Goal: Transaction & Acquisition: Book appointment/travel/reservation

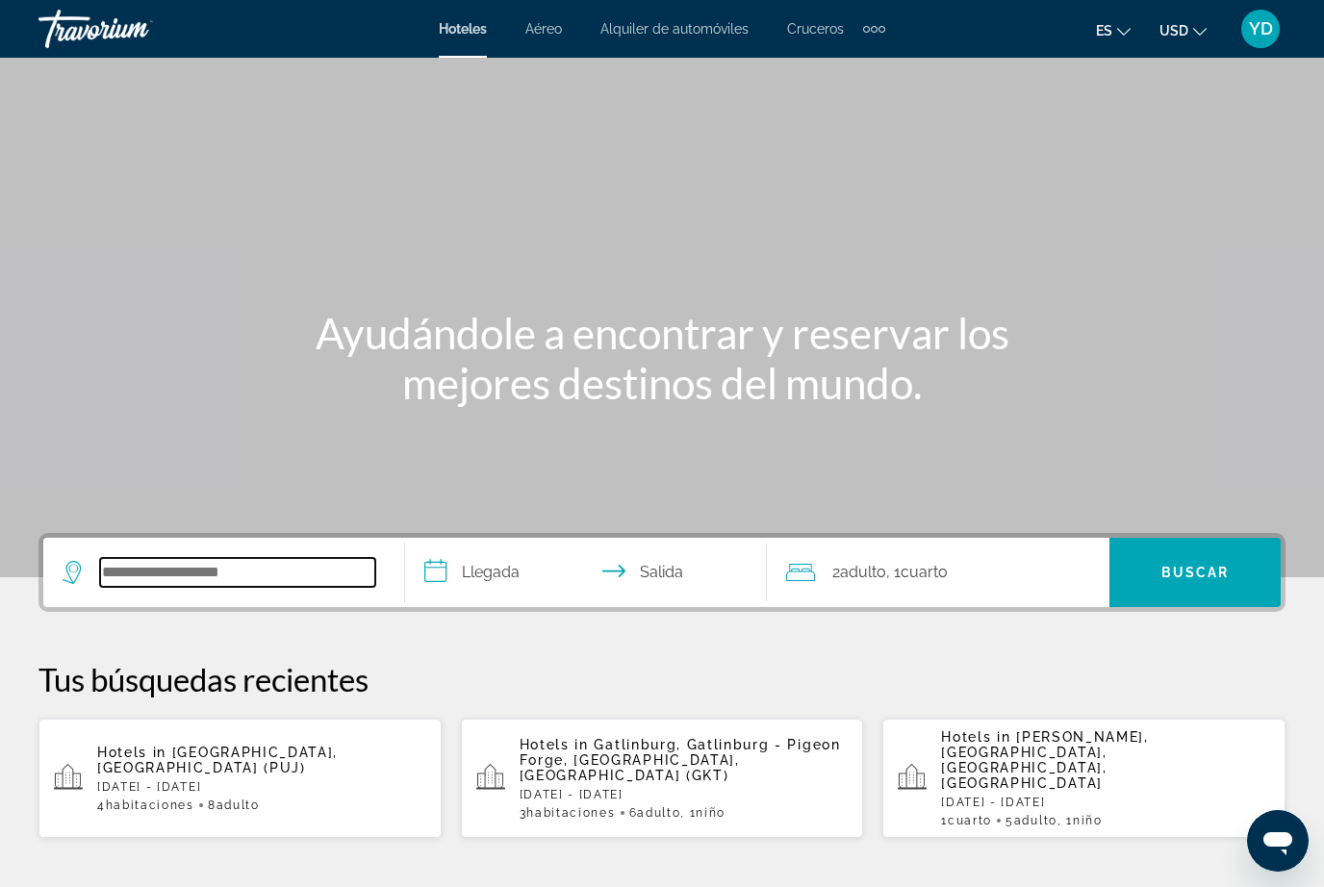
click at [262, 572] on input "Search hotel destination" at bounding box center [237, 572] width 275 height 29
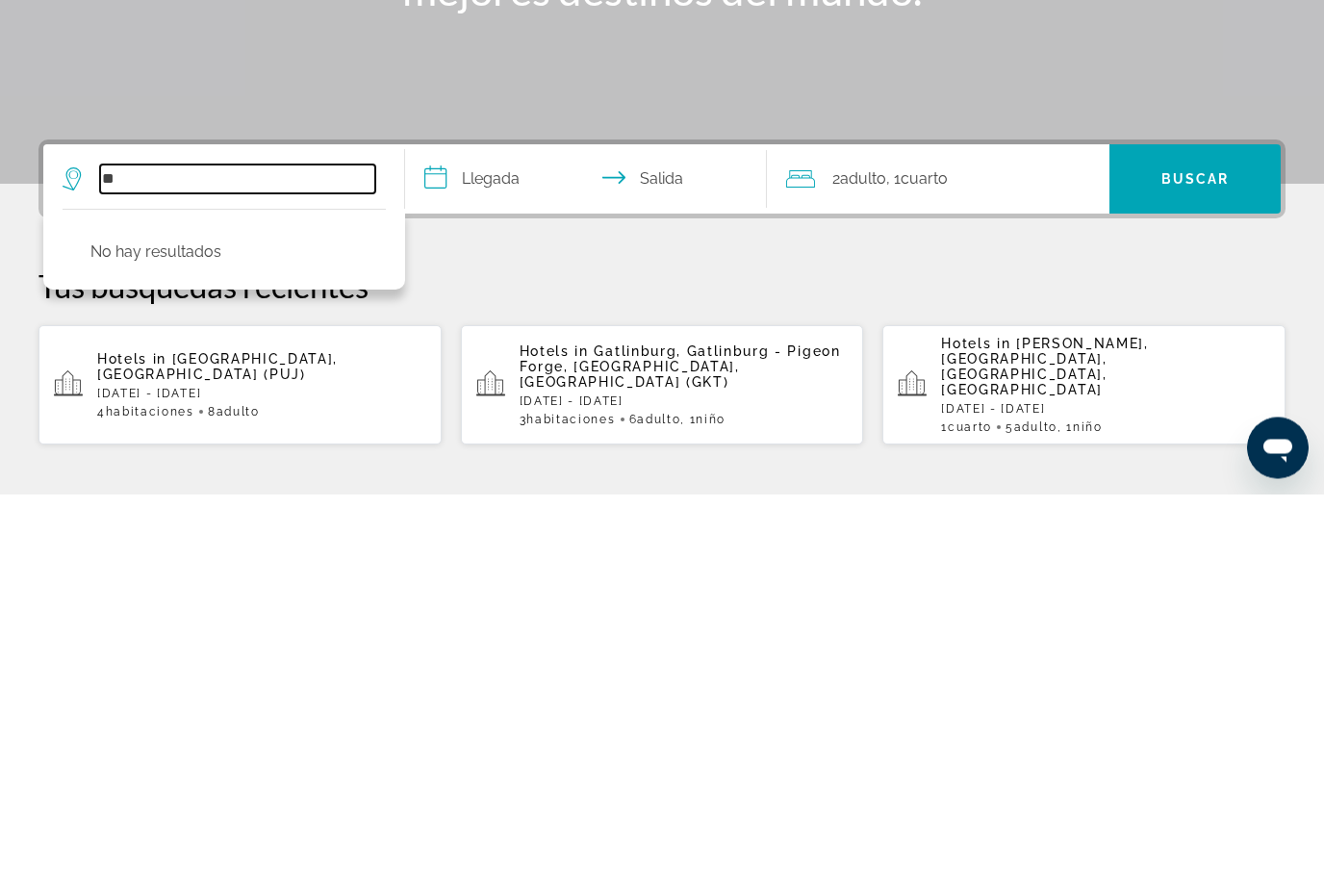
type input "*"
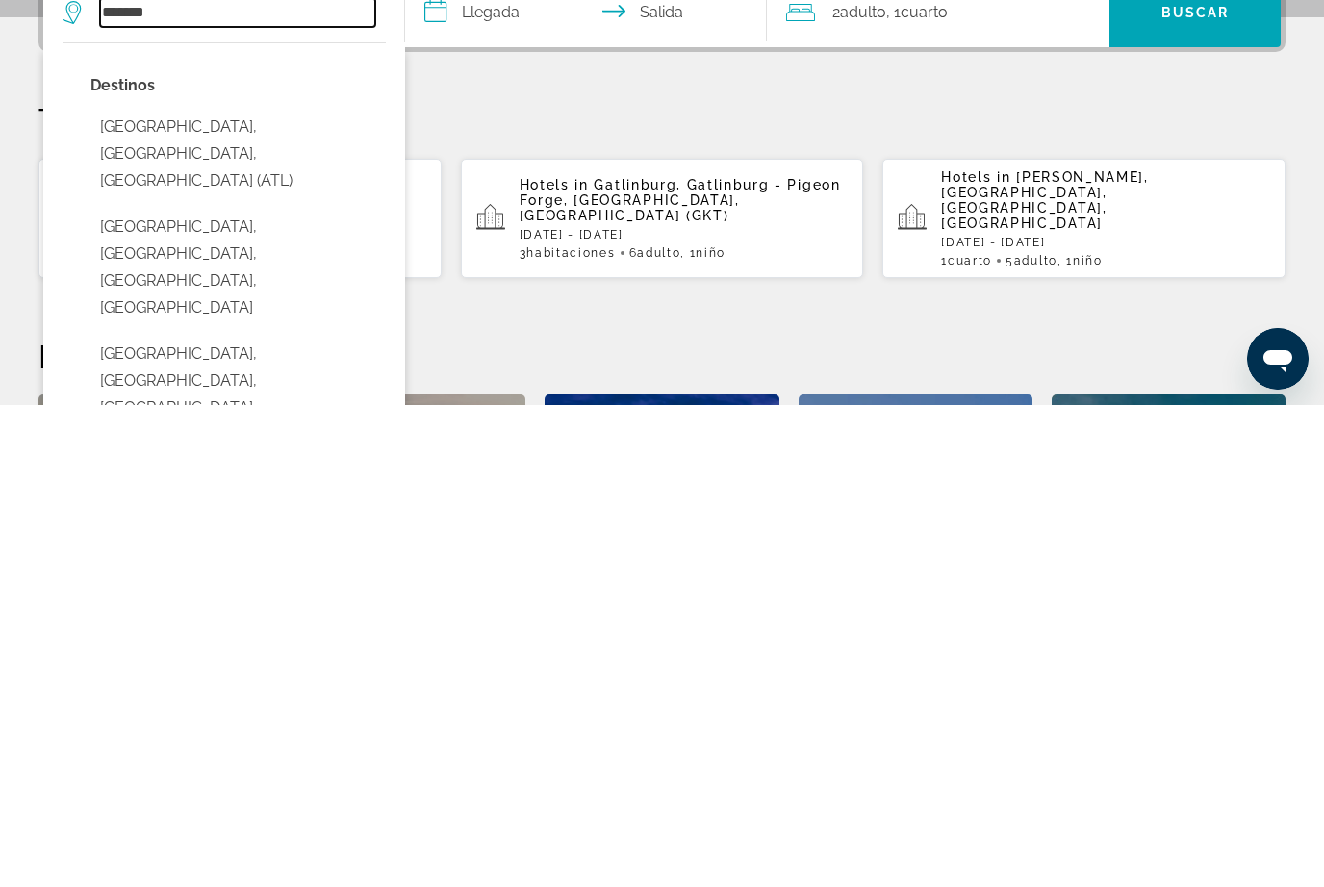
scroll to position [79, 0]
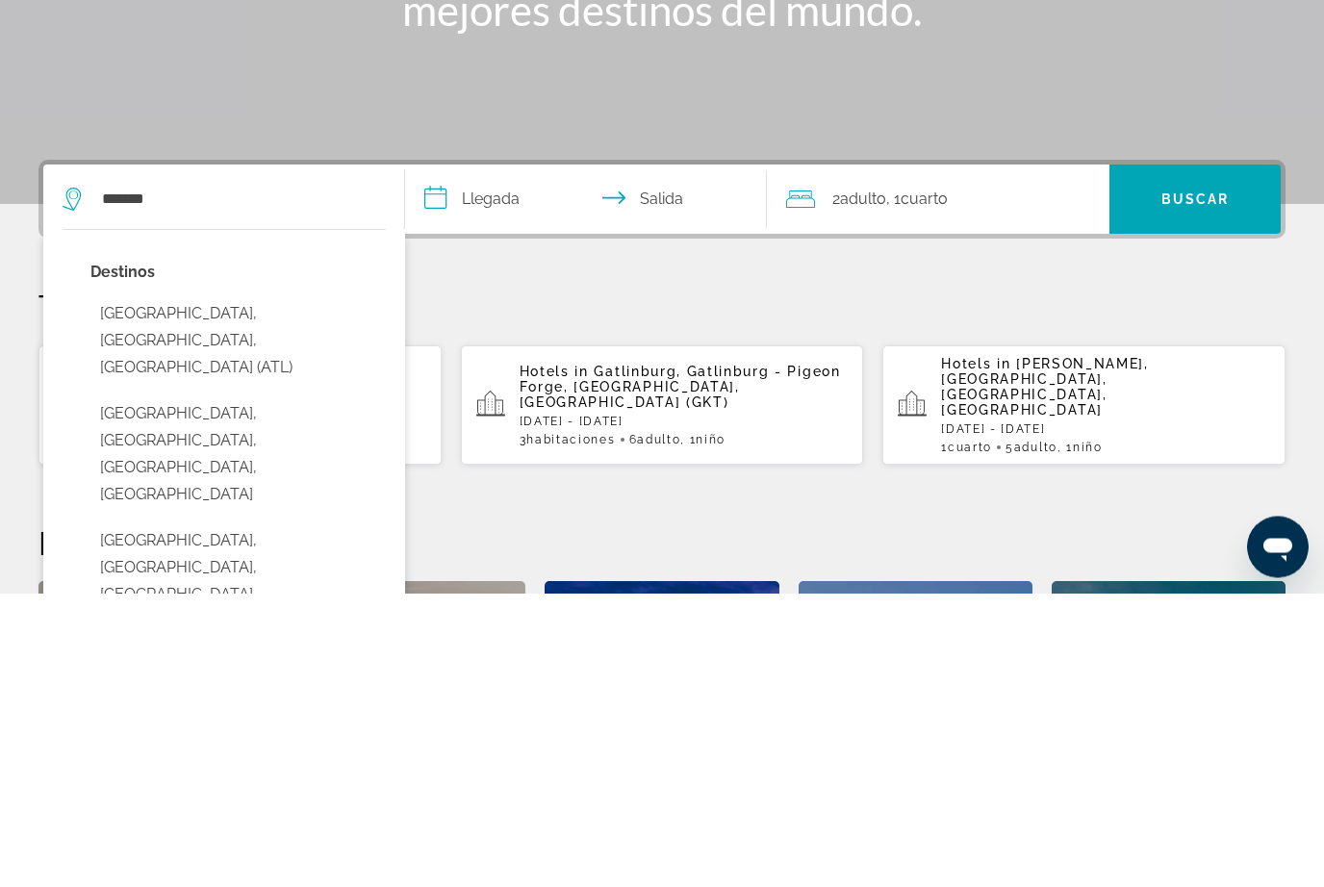
click at [240, 590] on button "Atlanta, GA, United States (ATL)" at bounding box center [237, 635] width 295 height 90
type input "**********"
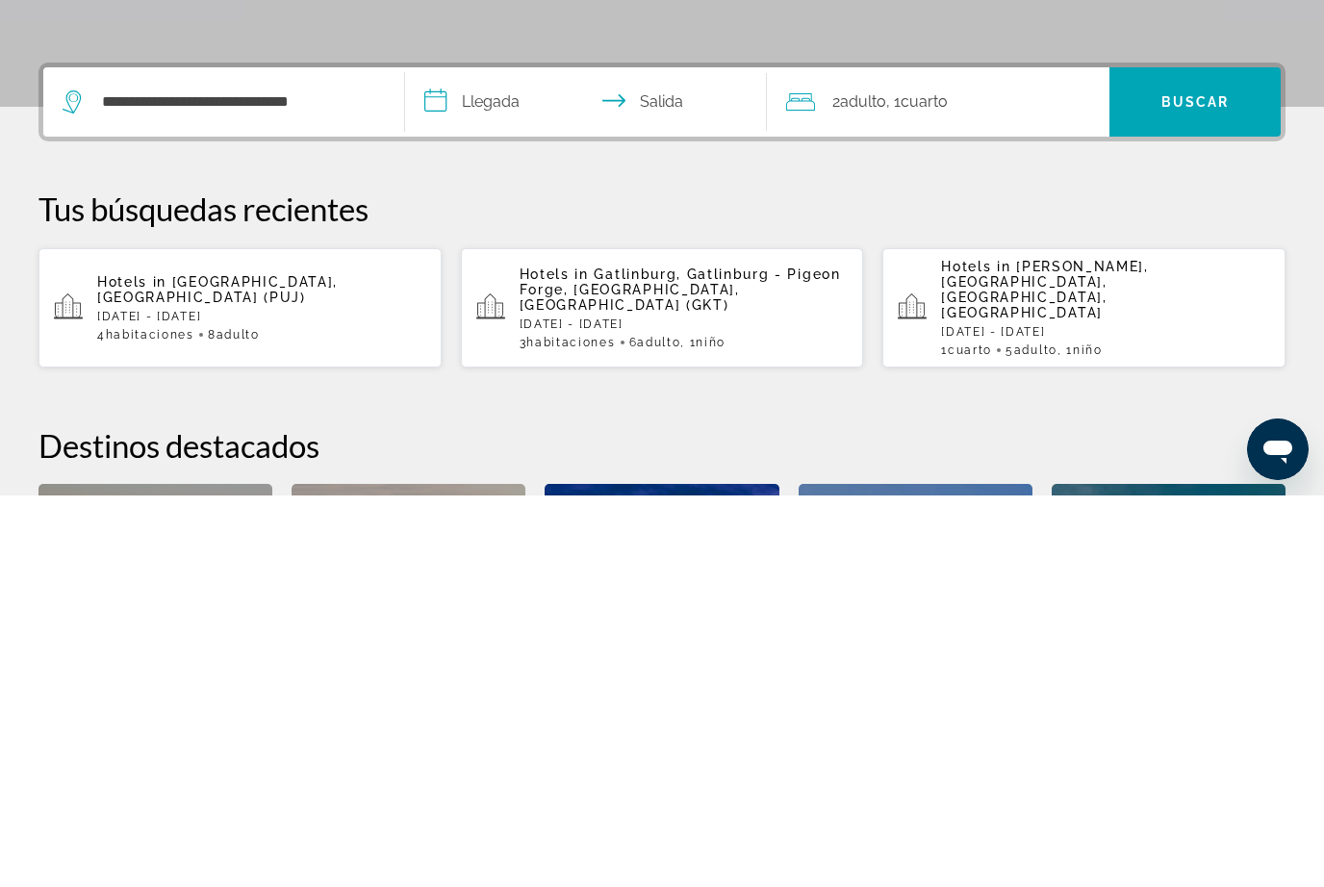
click at [512, 459] on input "**********" at bounding box center [589, 496] width 369 height 75
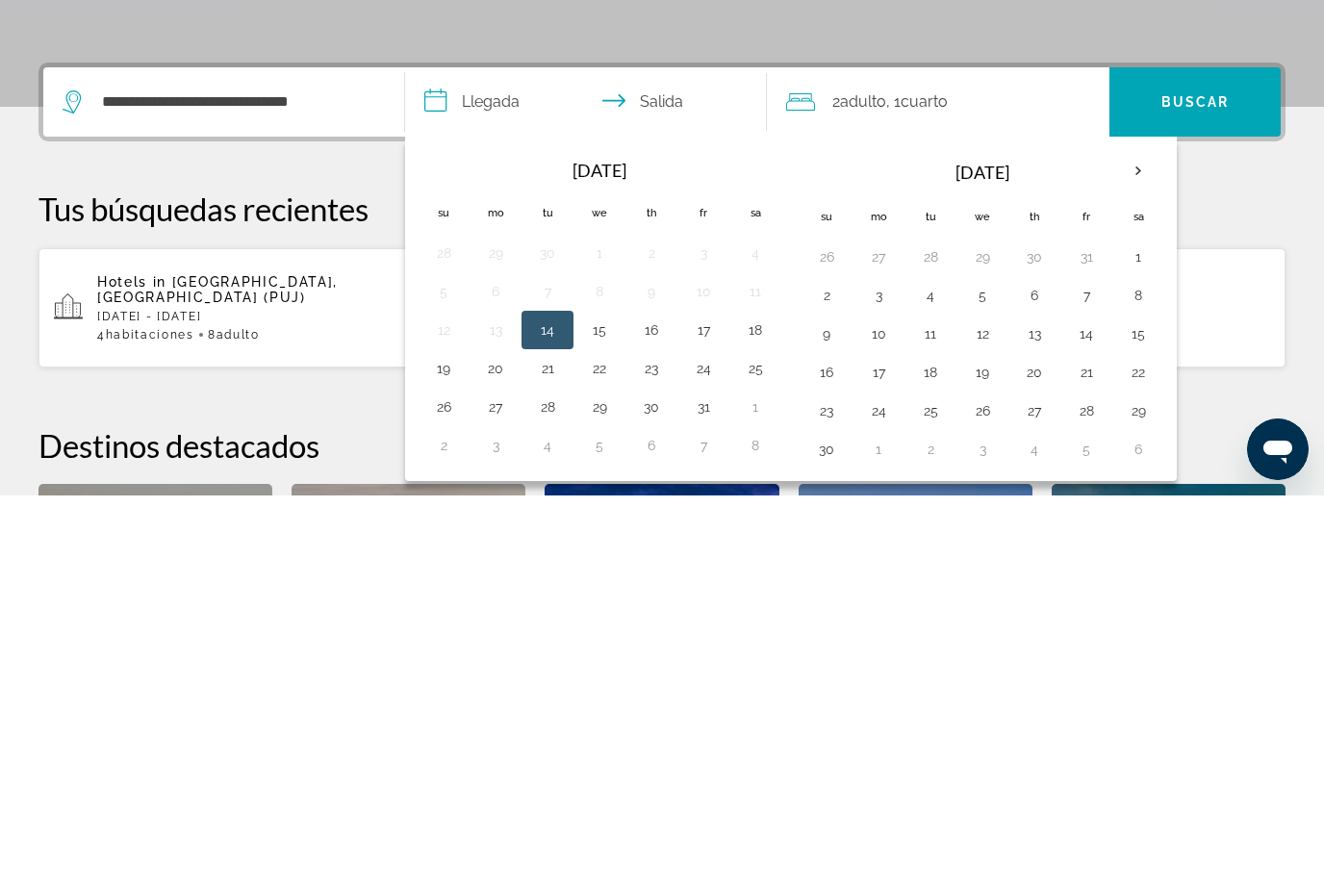
scroll to position [470, 0]
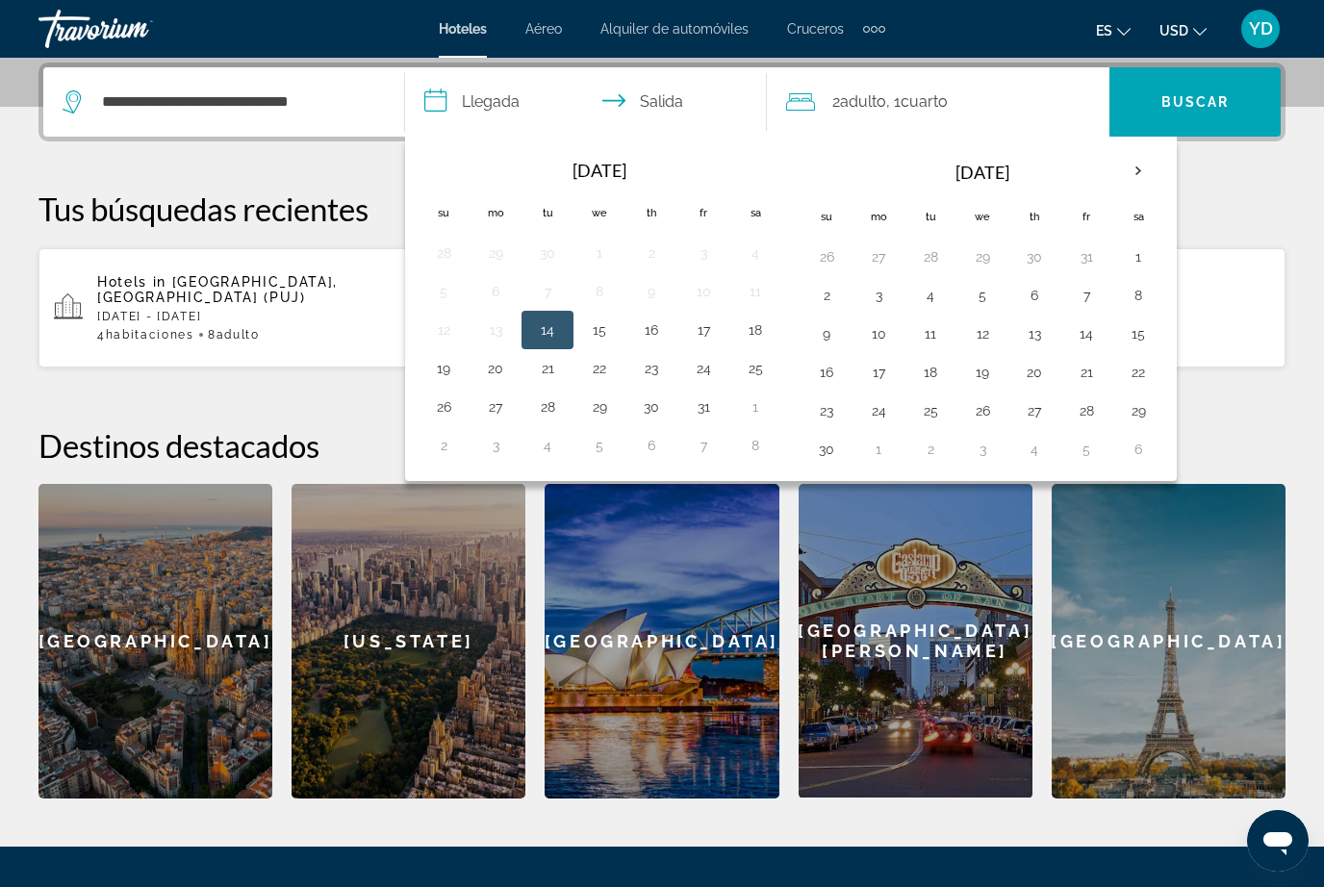
click at [1142, 172] on th "Next month" at bounding box center [1138, 171] width 52 height 42
click at [823, 380] on button "21" at bounding box center [826, 372] width 31 height 27
click at [870, 370] on button "22" at bounding box center [878, 372] width 31 height 27
type input "**********"
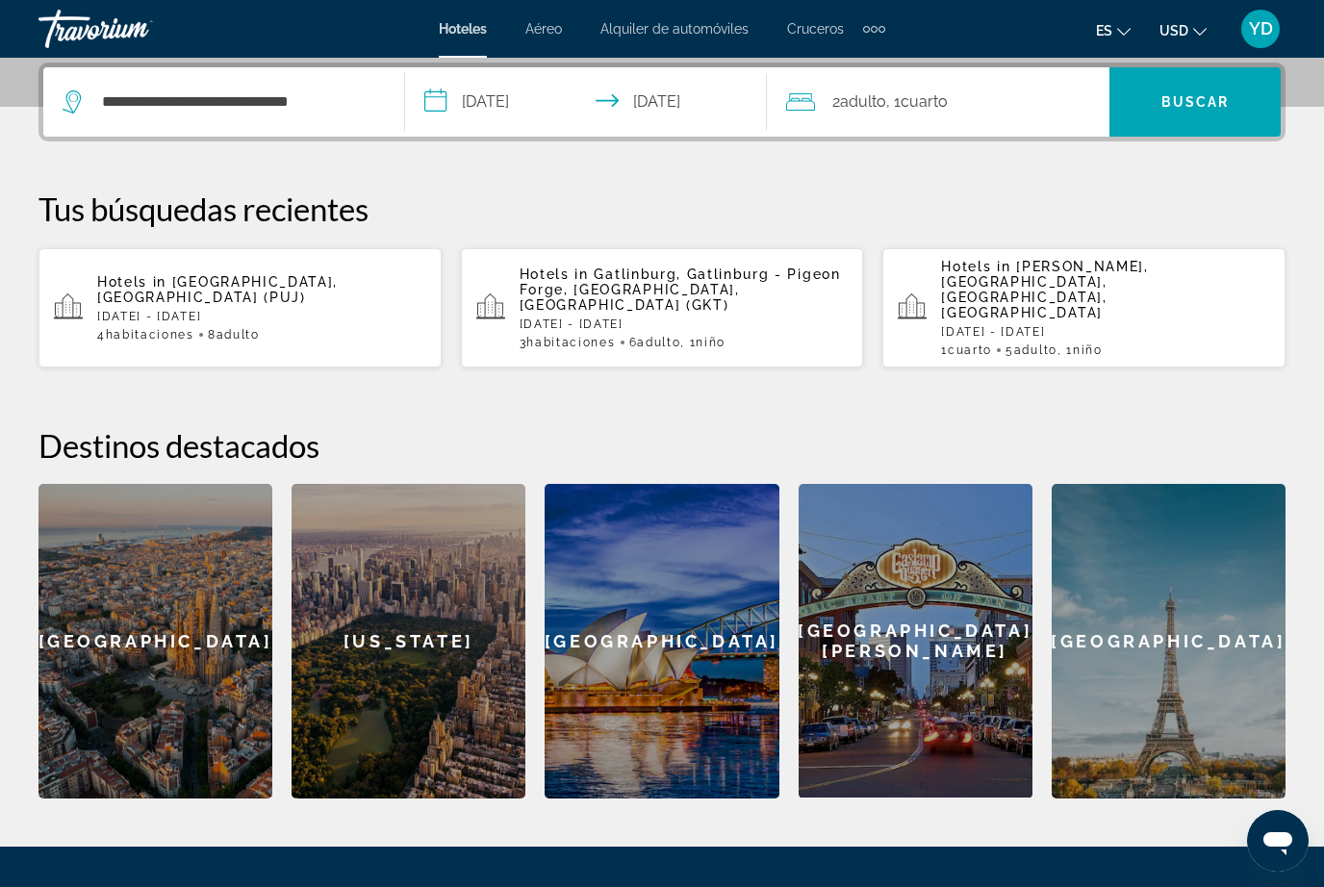
click at [1000, 101] on div "2 Adulto Adulto , 1 Cuarto habitaciones" at bounding box center [947, 102] width 323 height 27
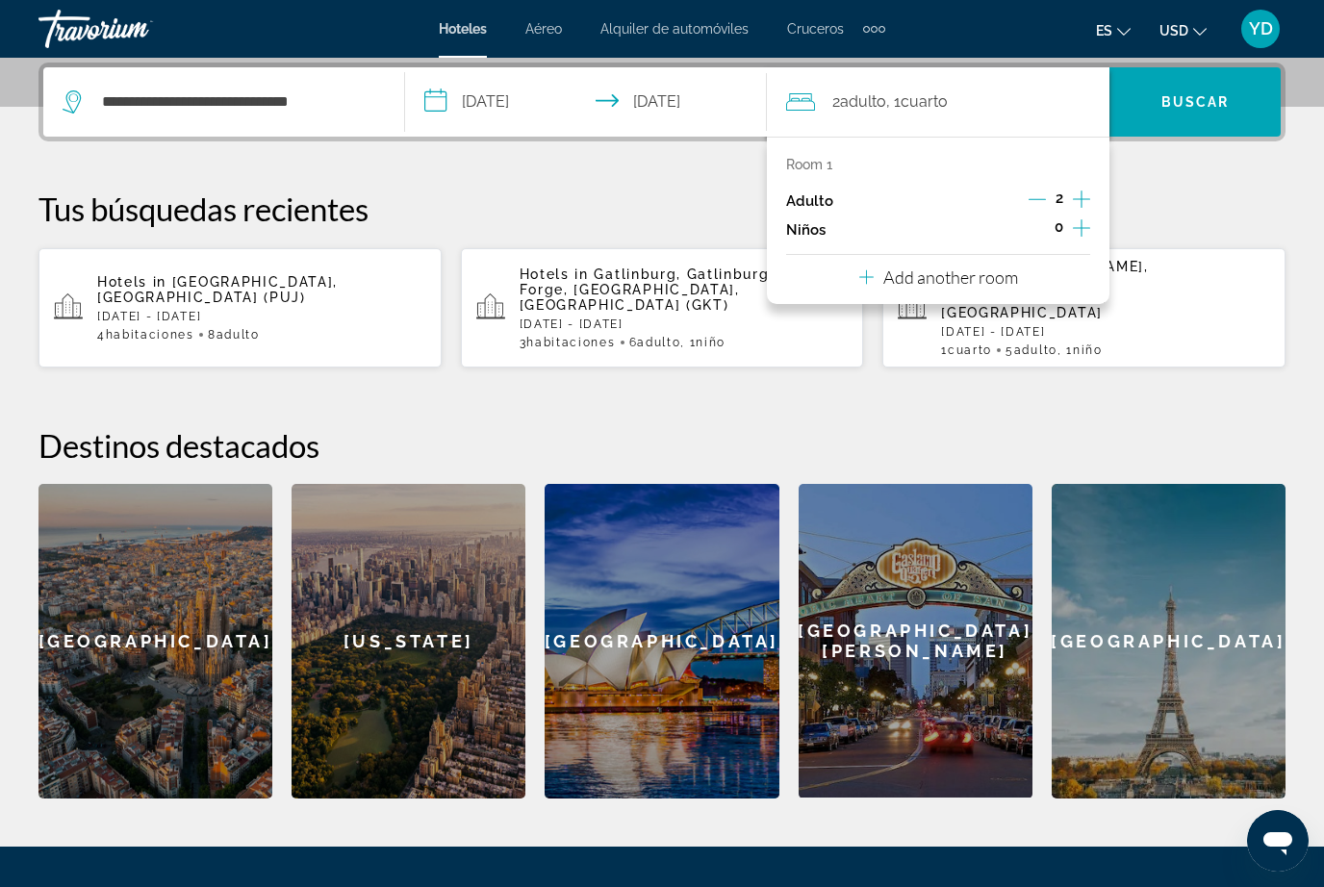
click at [1084, 193] on icon "Increment adults" at bounding box center [1081, 199] width 17 height 23
click at [1081, 193] on icon "Increment adults" at bounding box center [1081, 198] width 17 height 17
click at [1077, 216] on icon "Increment children" at bounding box center [1081, 227] width 17 height 23
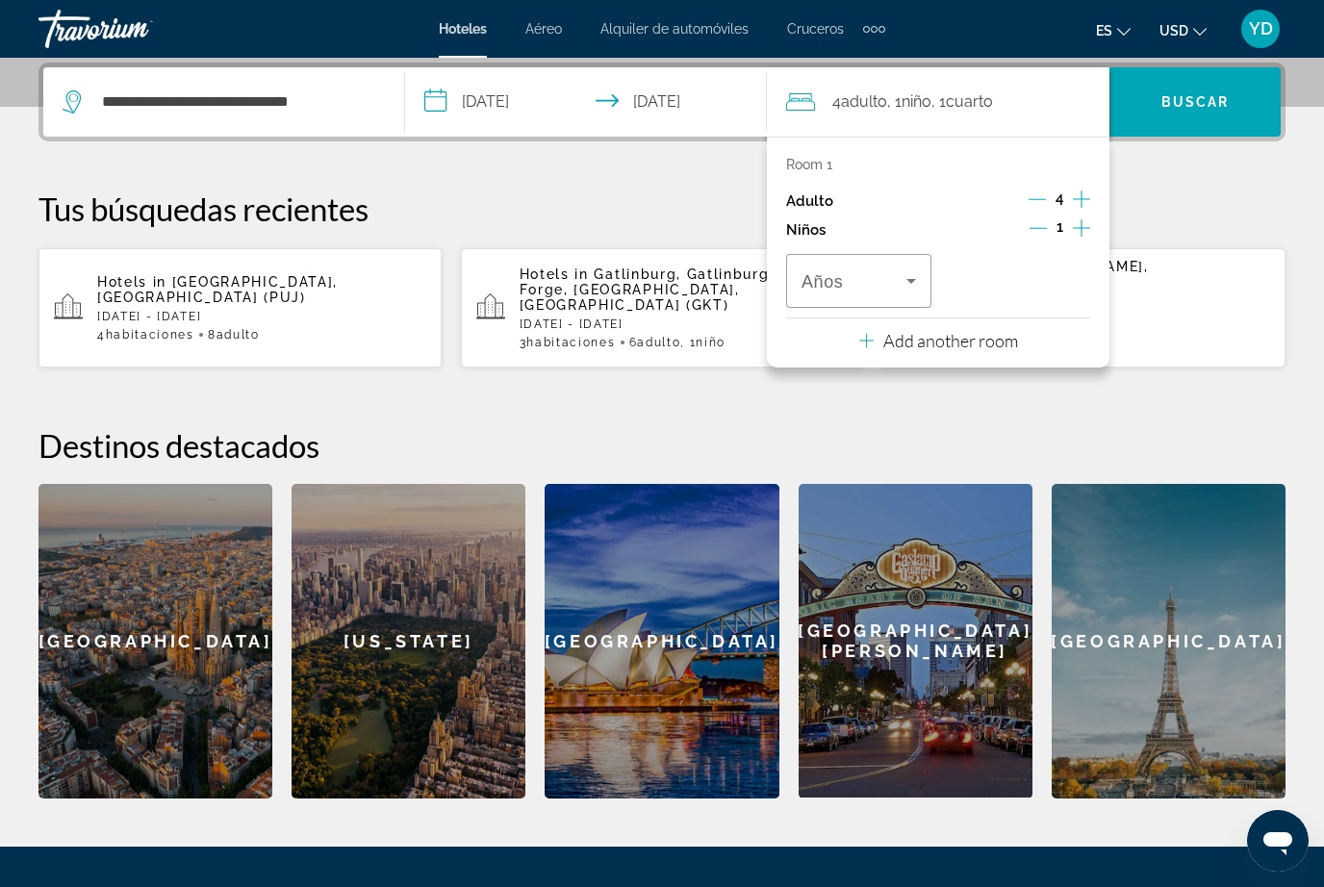
click at [900, 270] on icon "Travelers: 4 adults, 1 child" at bounding box center [910, 280] width 23 height 23
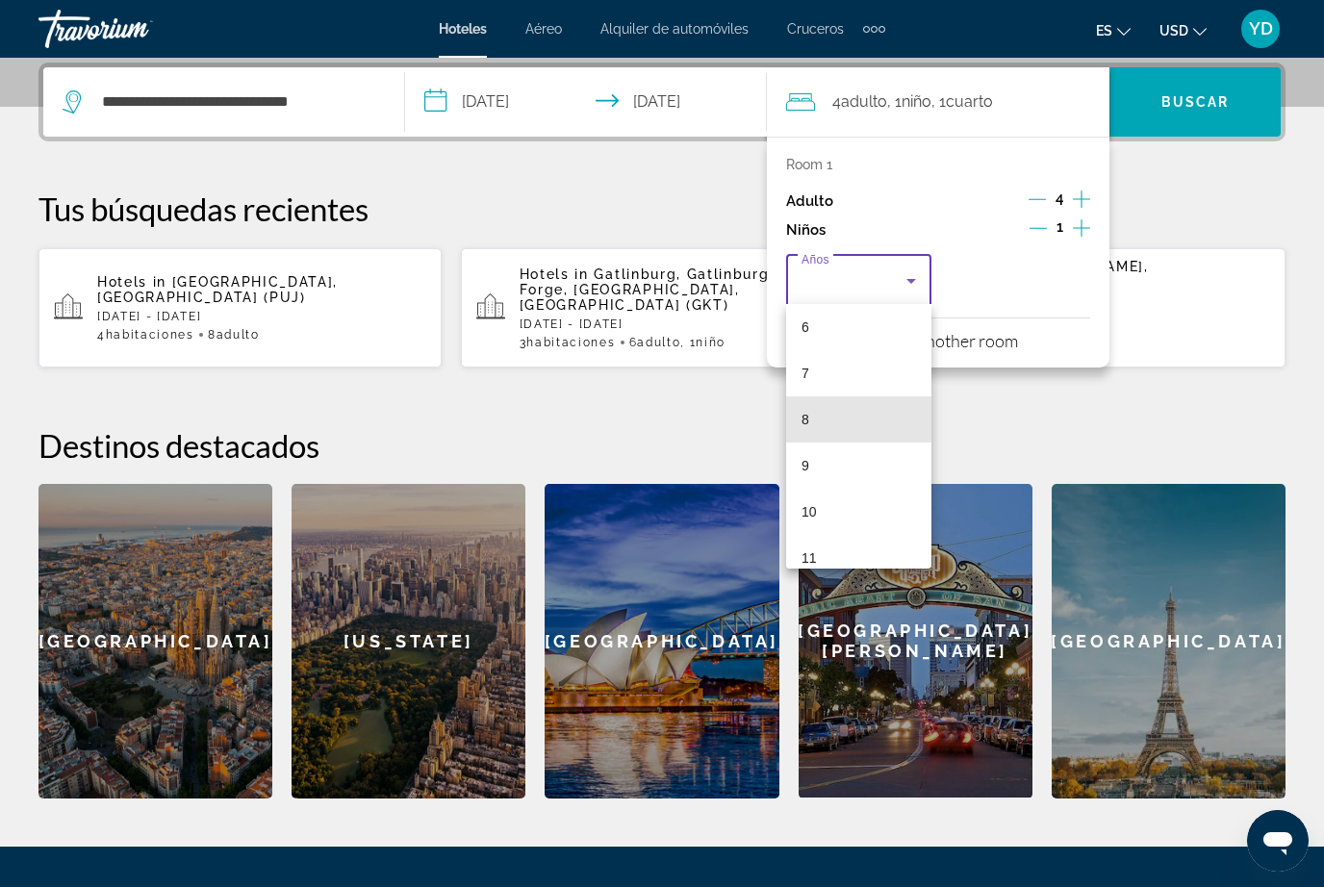
scroll to position [346, 0]
click at [836, 530] on mat-option "12" at bounding box center [858, 542] width 145 height 46
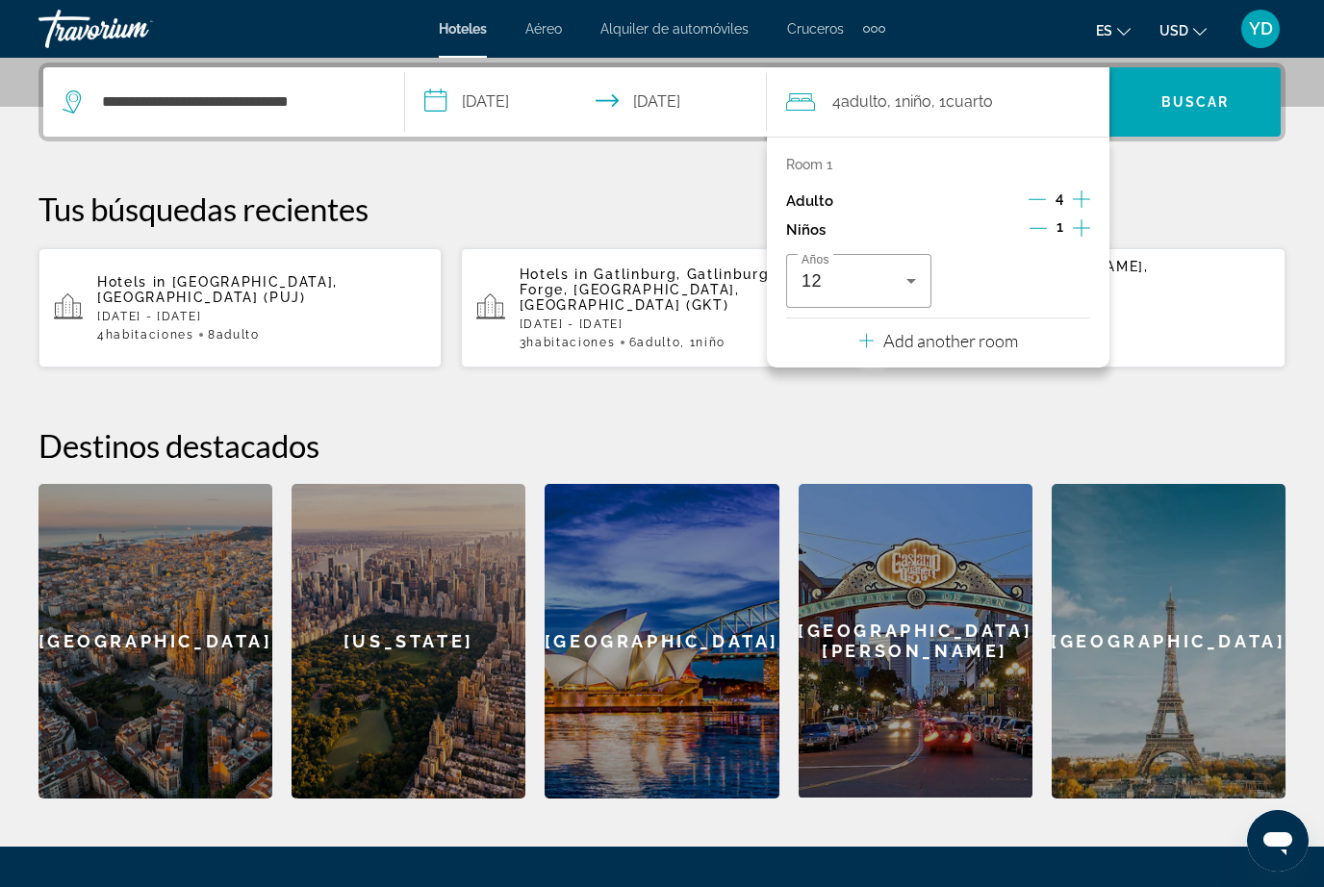
click at [1202, 100] on span "Buscar" at bounding box center [1195, 101] width 68 height 15
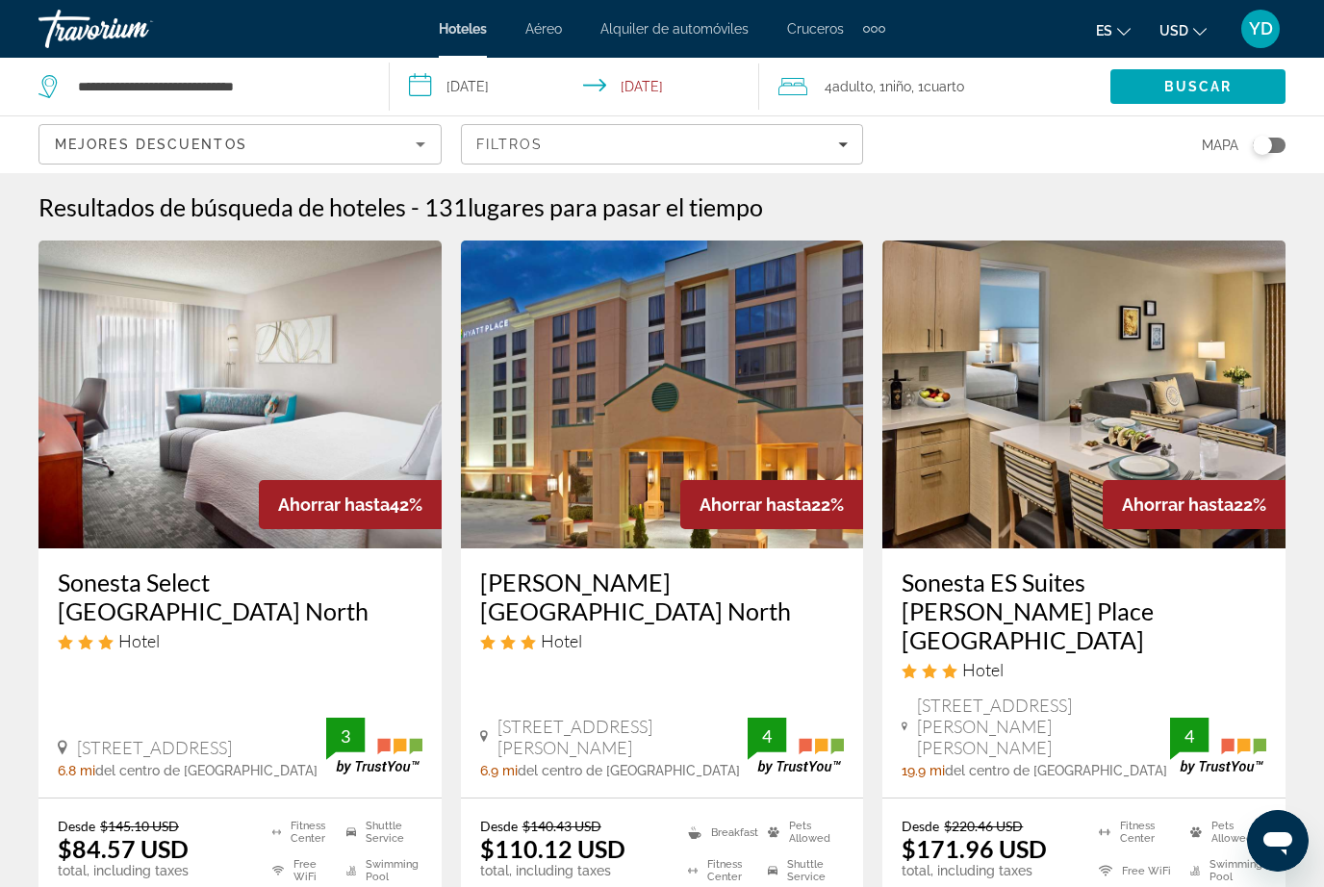
click at [359, 414] on img "Main content" at bounding box center [239, 394] width 403 height 308
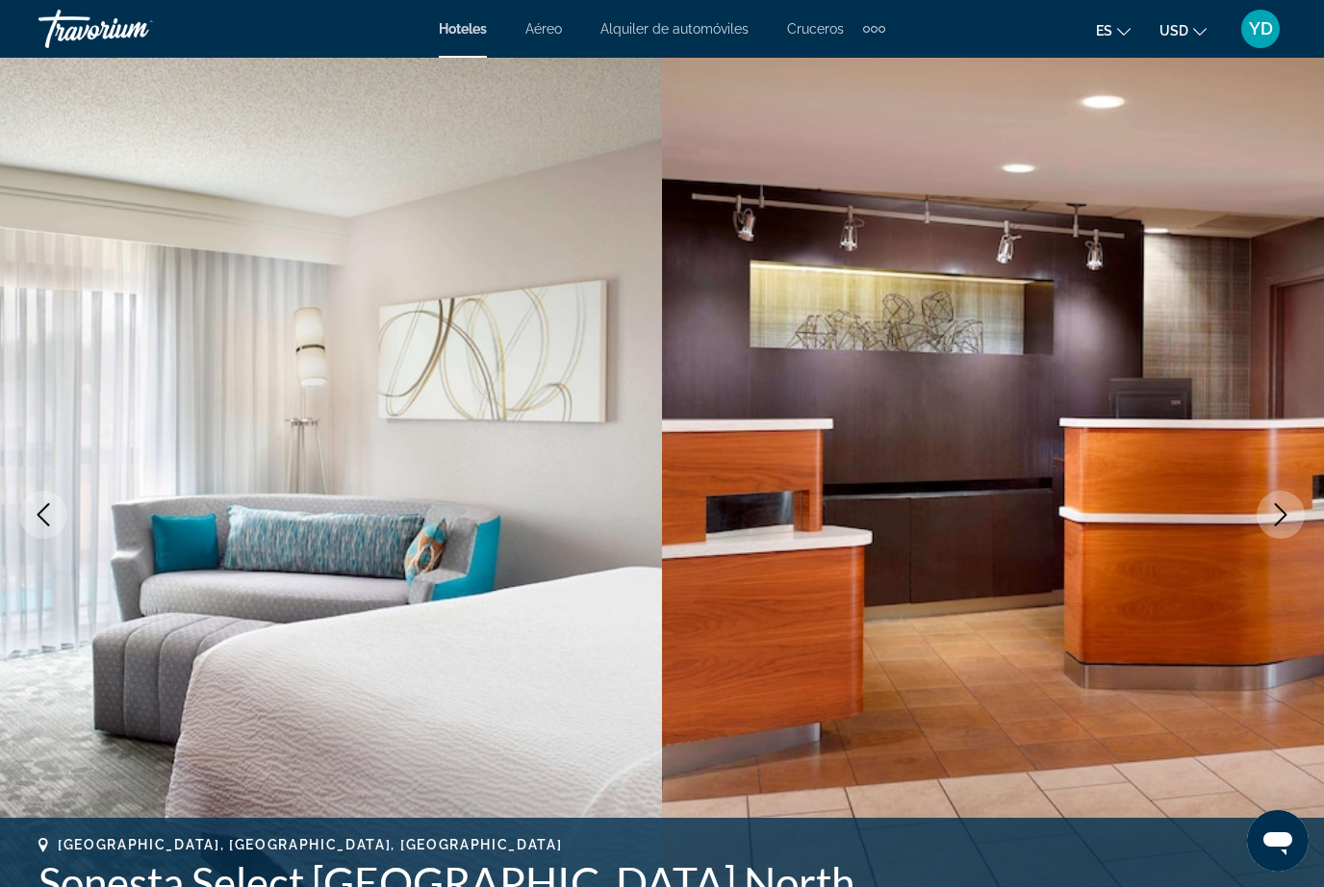
click at [1276, 513] on icon "Next image" at bounding box center [1280, 514] width 23 height 23
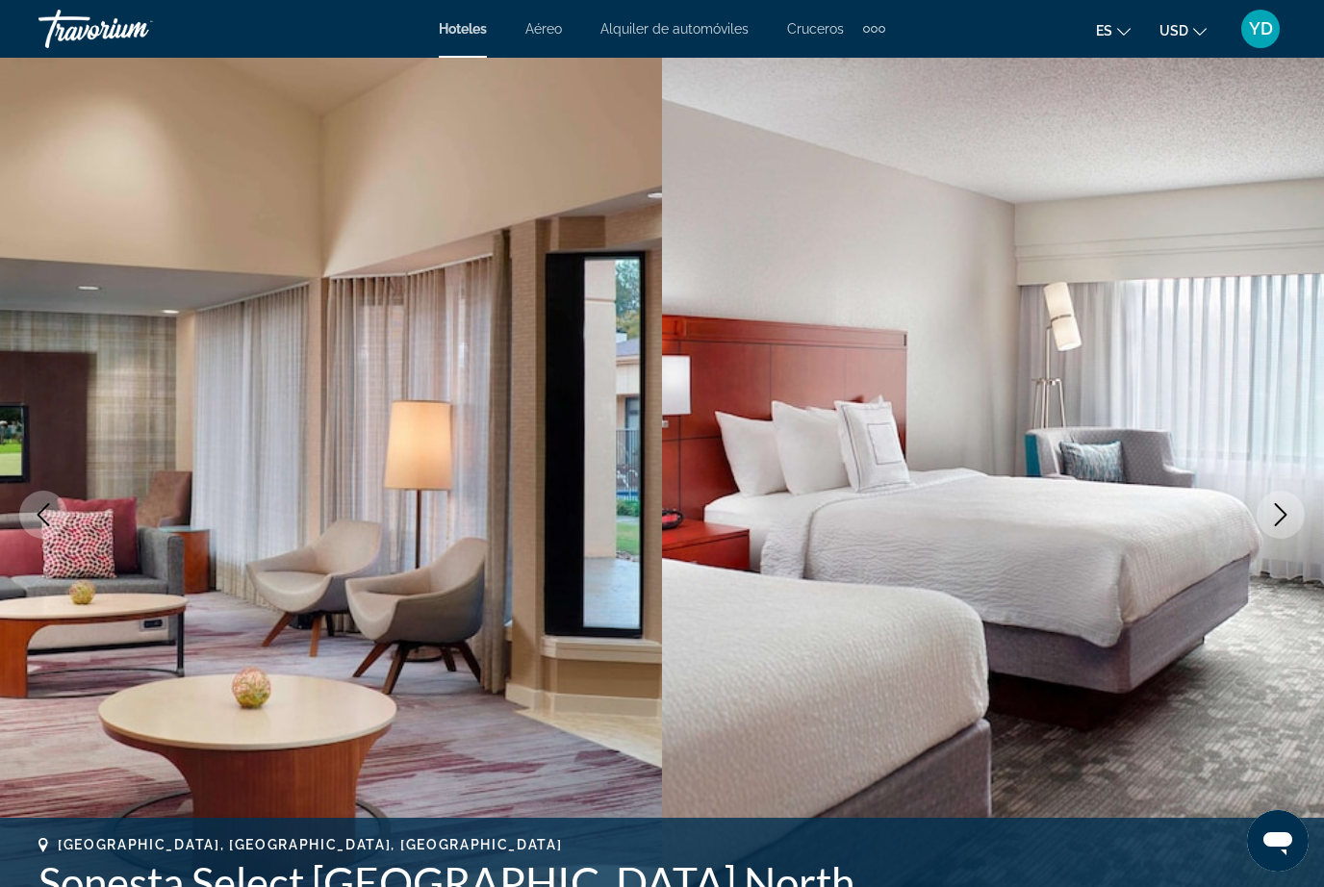
click at [1276, 515] on icon "Next image" at bounding box center [1280, 514] width 23 height 23
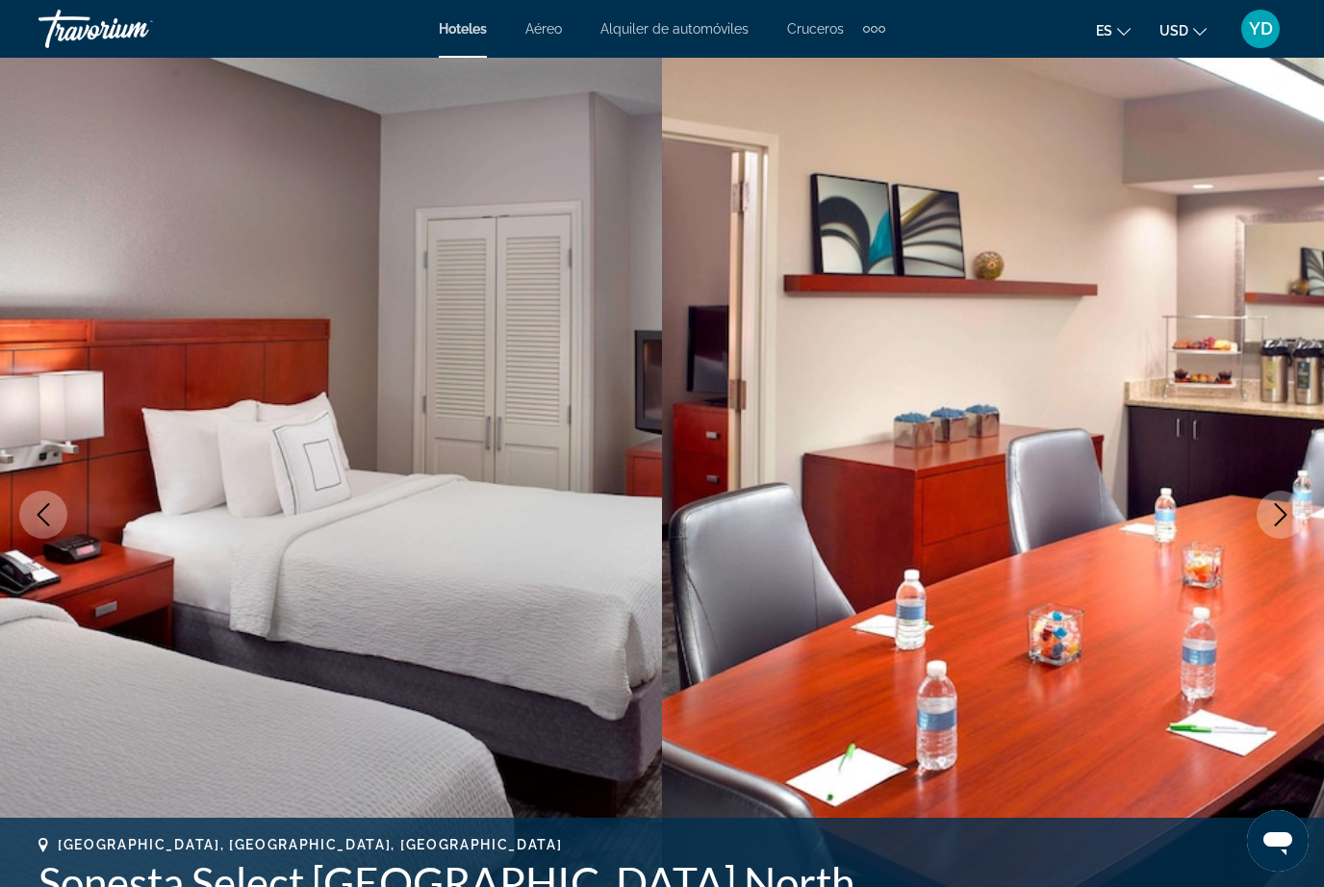
click at [1271, 516] on icon "Next image" at bounding box center [1280, 514] width 23 height 23
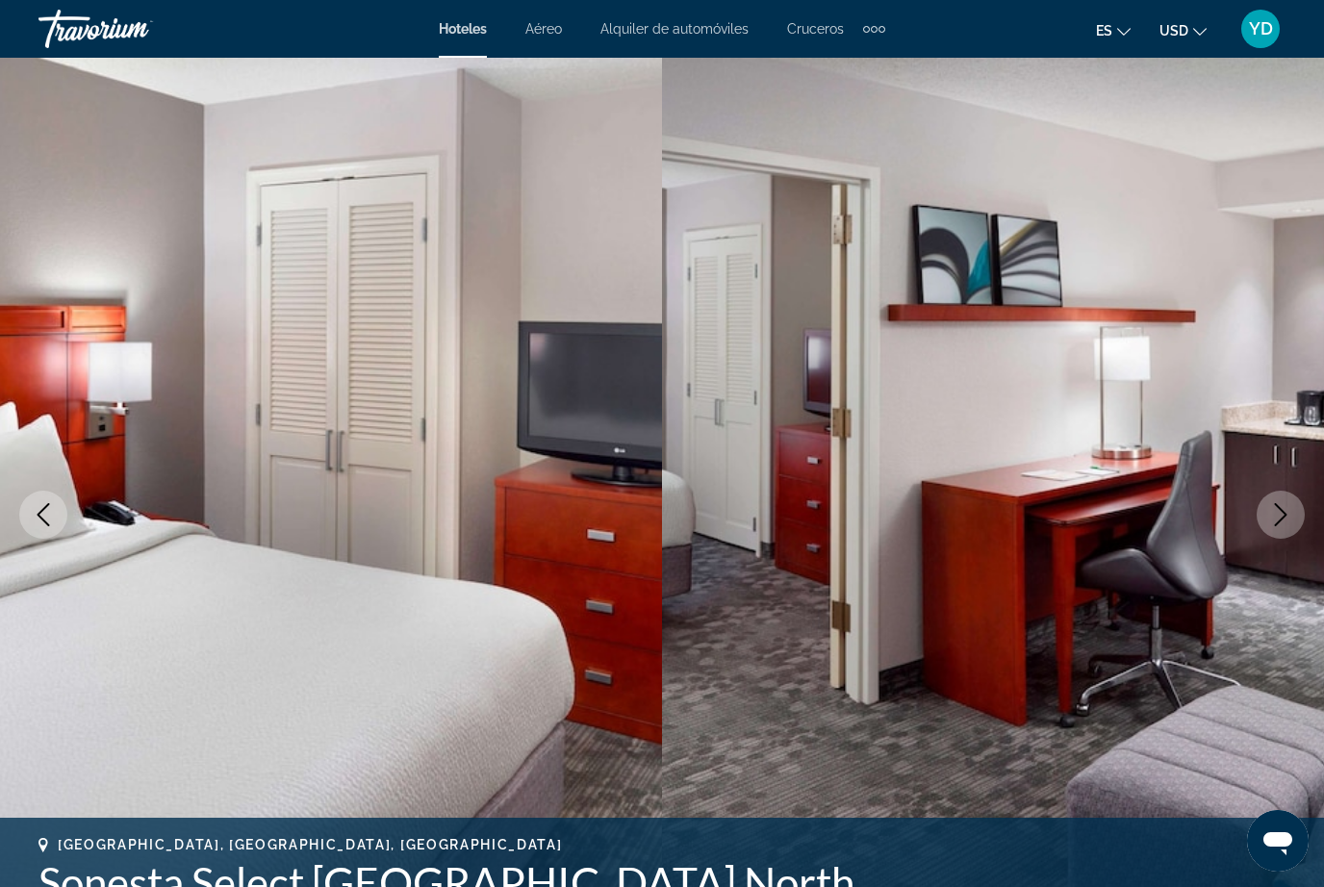
click at [1268, 524] on button "Next image" at bounding box center [1280, 515] width 48 height 48
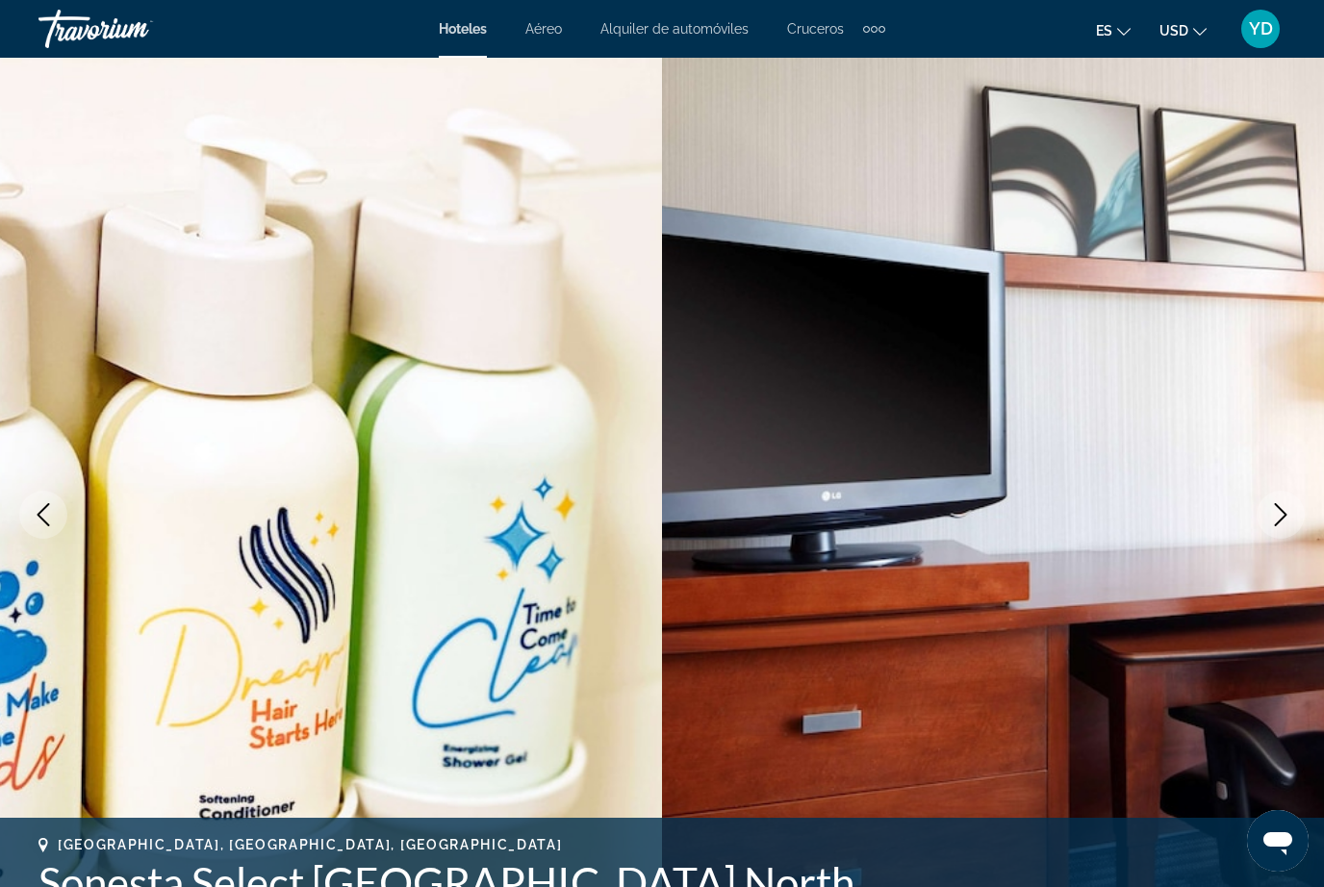
click at [1268, 526] on button "Next image" at bounding box center [1280, 515] width 48 height 48
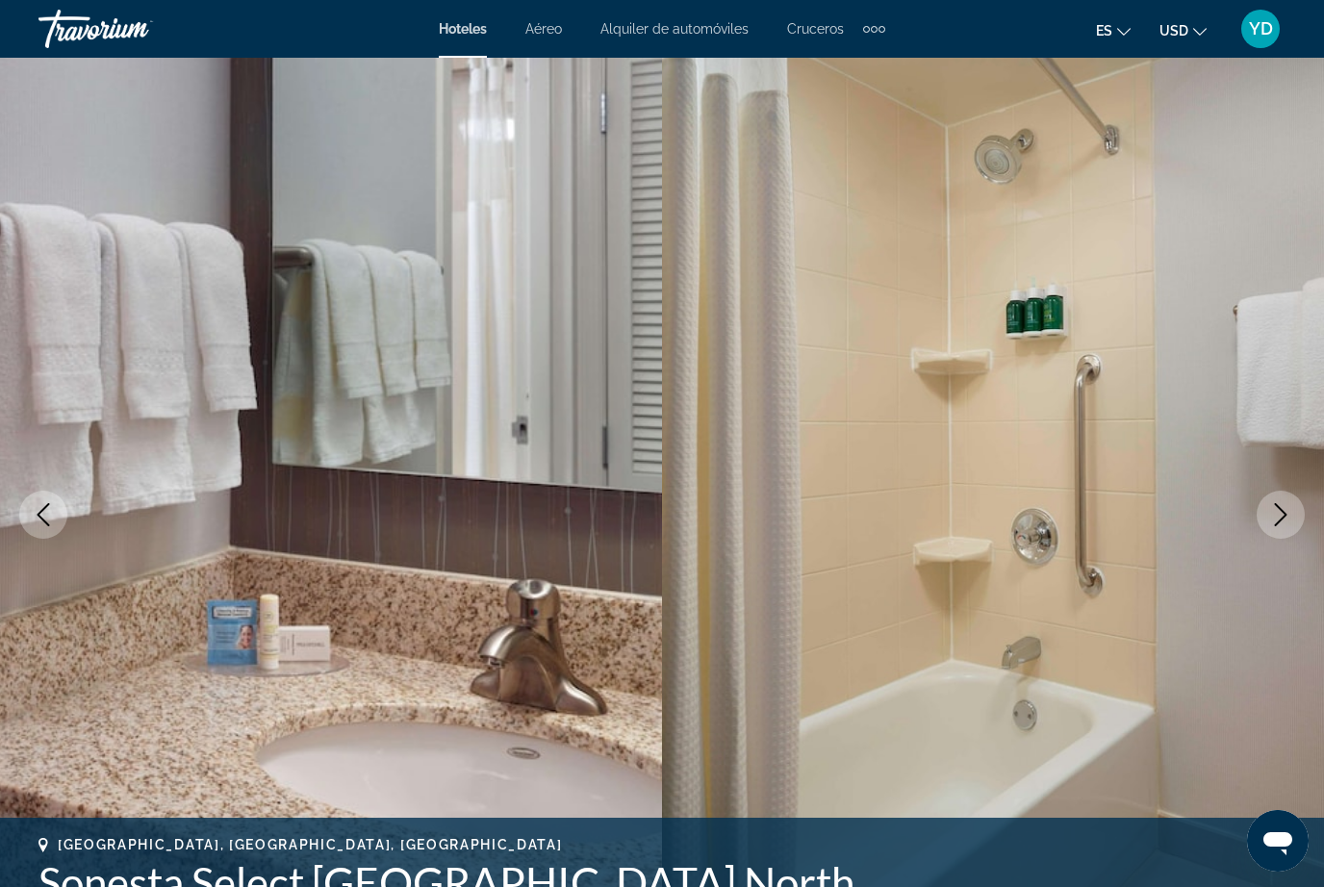
click at [1286, 518] on icon "Next image" at bounding box center [1280, 514] width 23 height 23
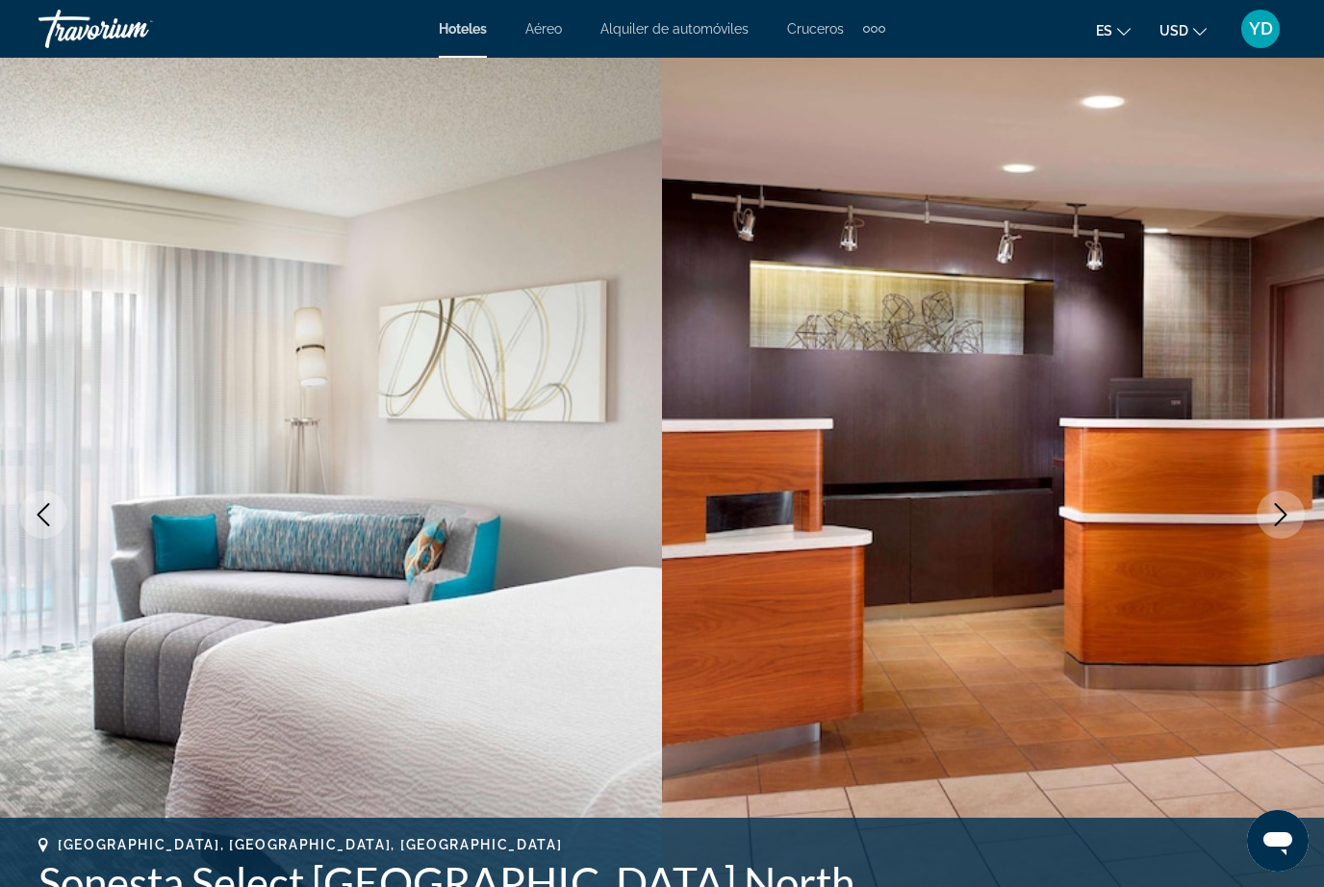
click at [1282, 519] on icon "Next image" at bounding box center [1281, 514] width 13 height 23
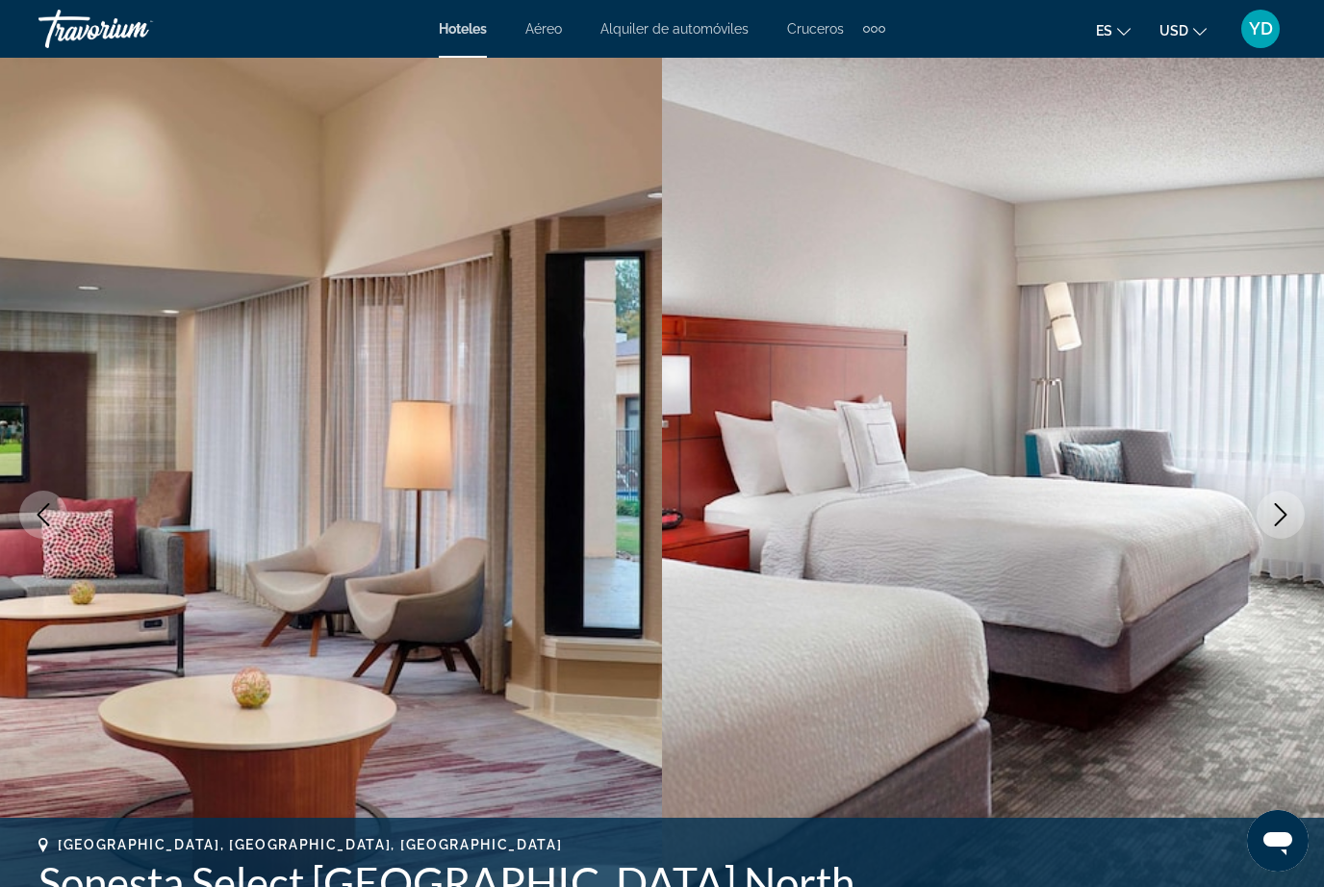
click at [1267, 519] on button "Next image" at bounding box center [1280, 515] width 48 height 48
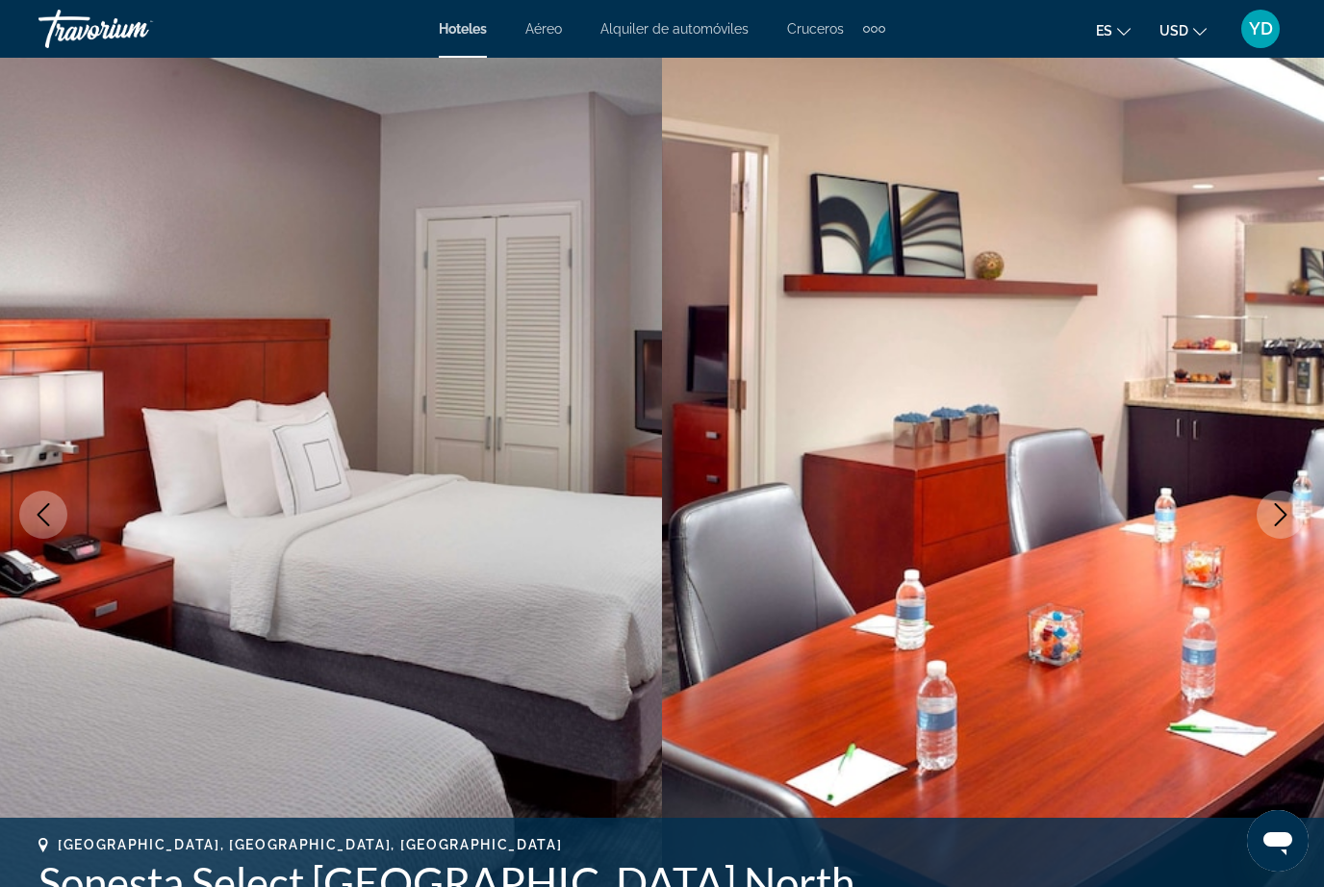
click at [1268, 506] on button "Next image" at bounding box center [1280, 515] width 48 height 48
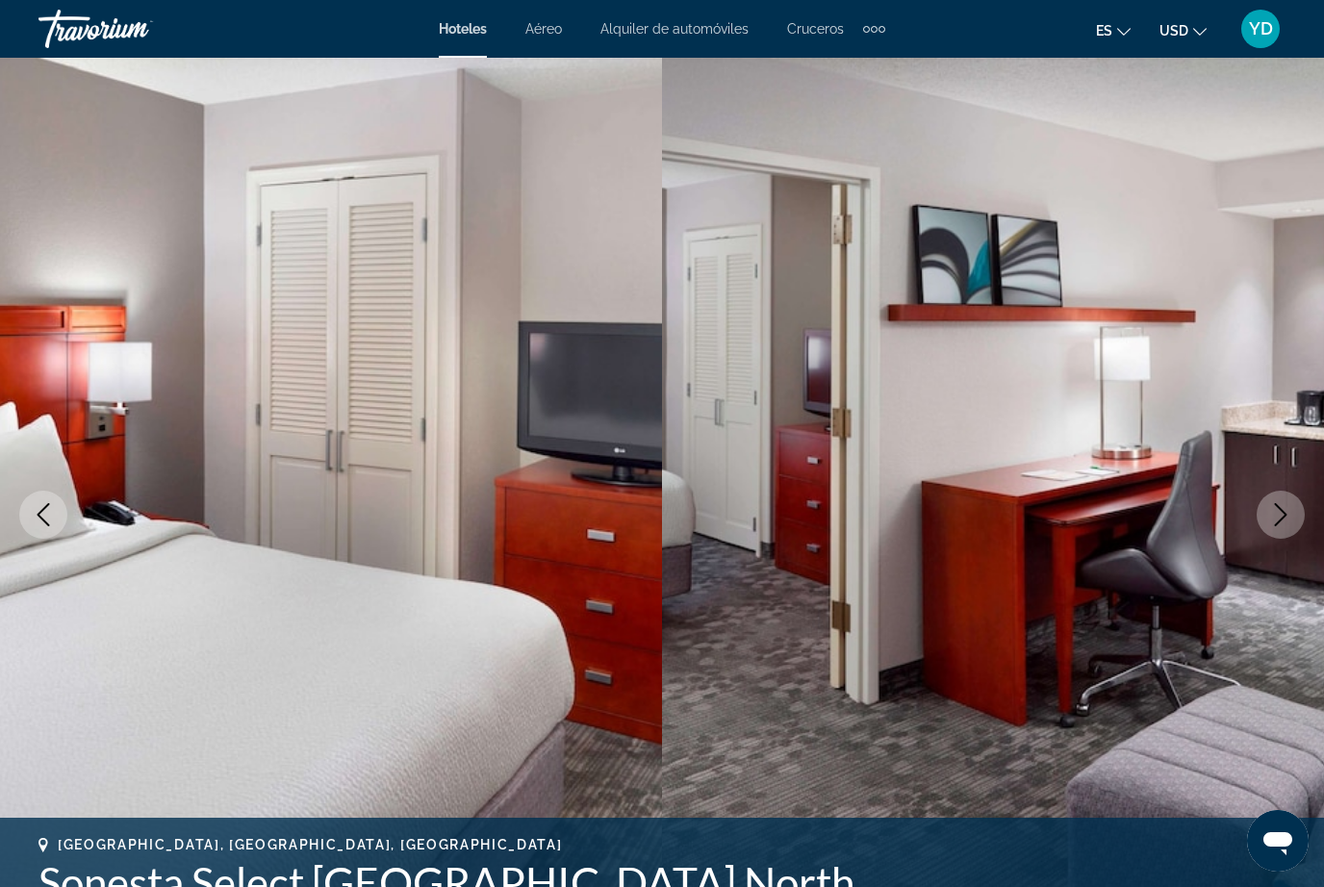
click at [1275, 514] on icon "Next image" at bounding box center [1280, 514] width 23 height 23
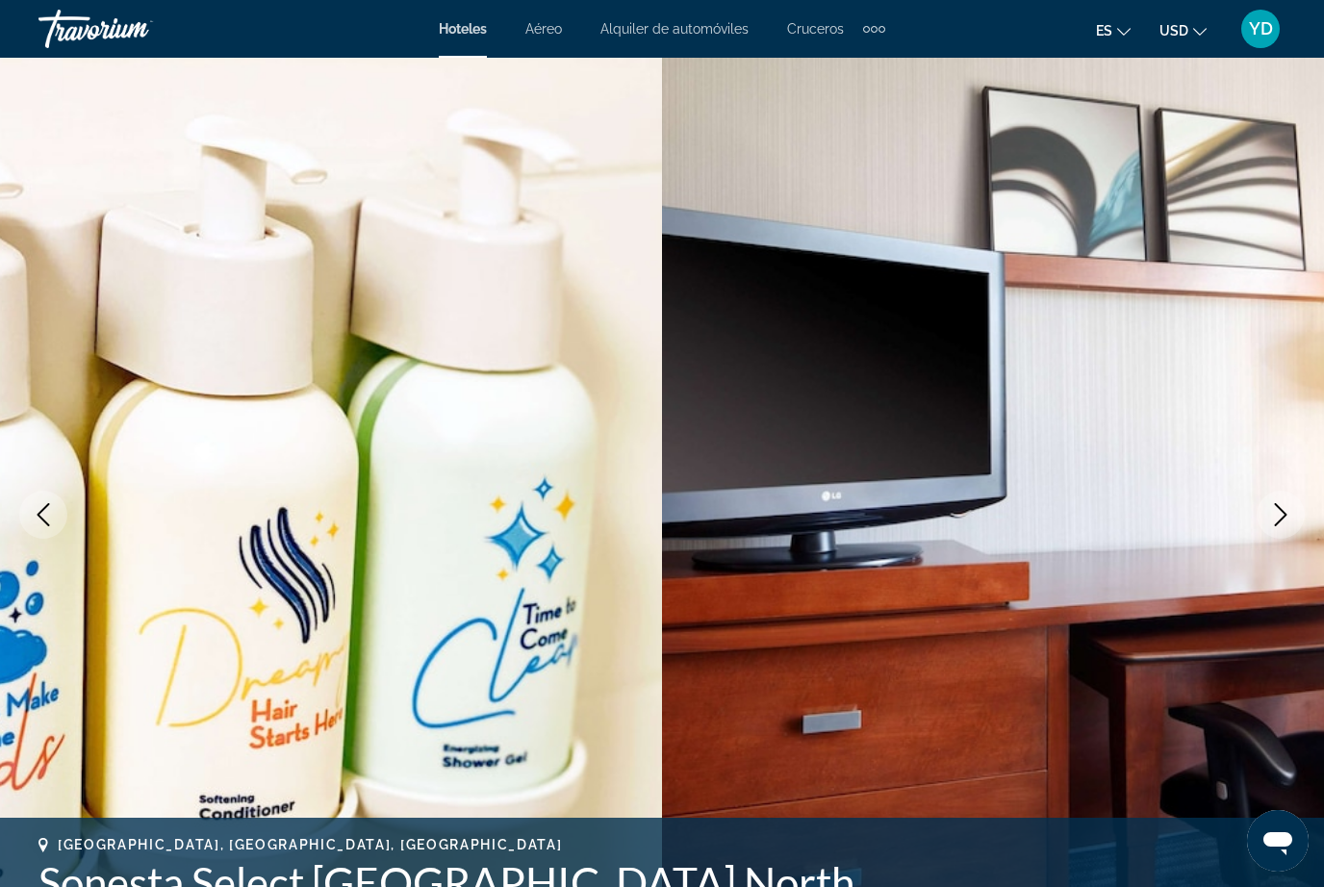
click at [1274, 535] on button "Next image" at bounding box center [1280, 515] width 48 height 48
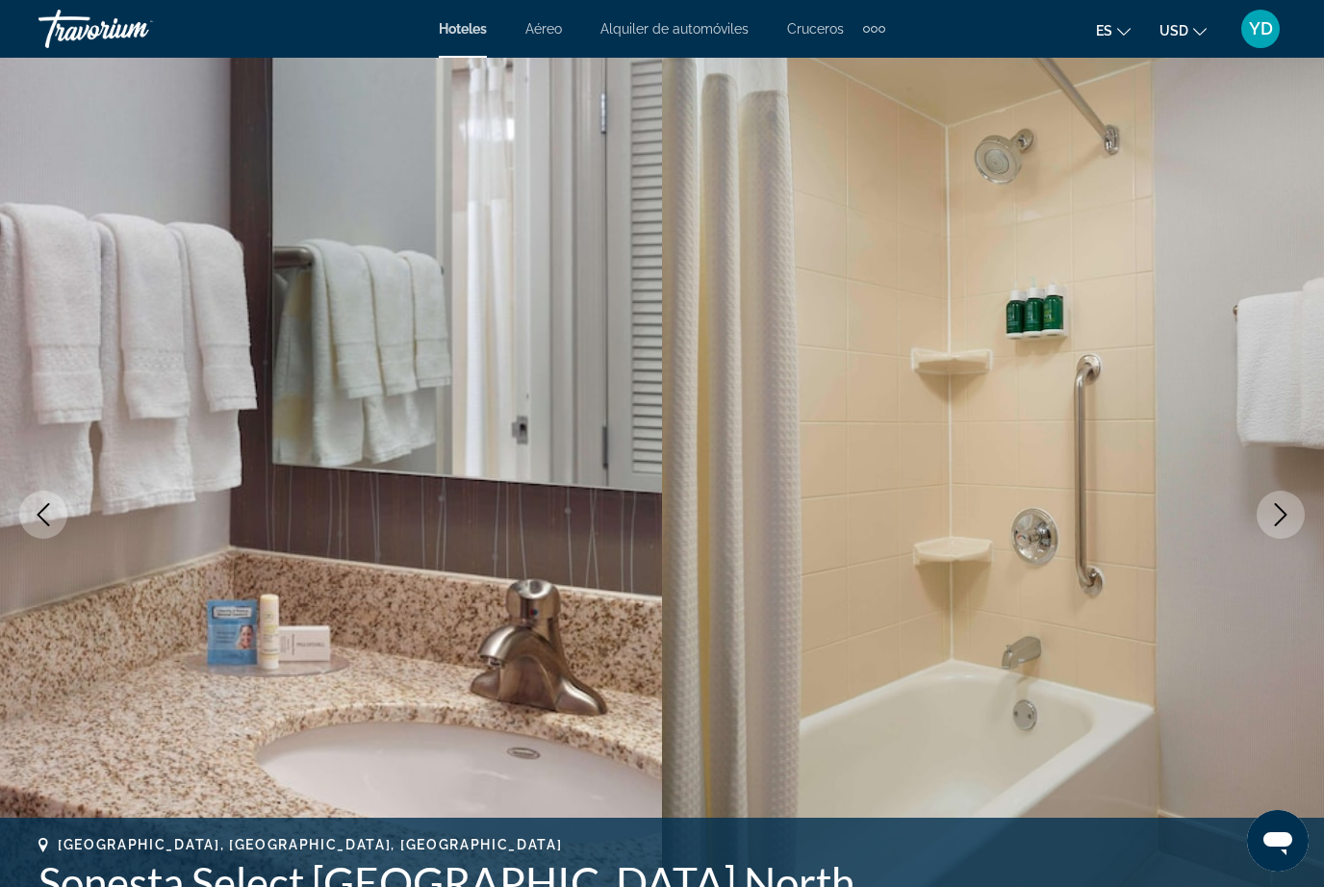
click at [1281, 529] on button "Next image" at bounding box center [1280, 515] width 48 height 48
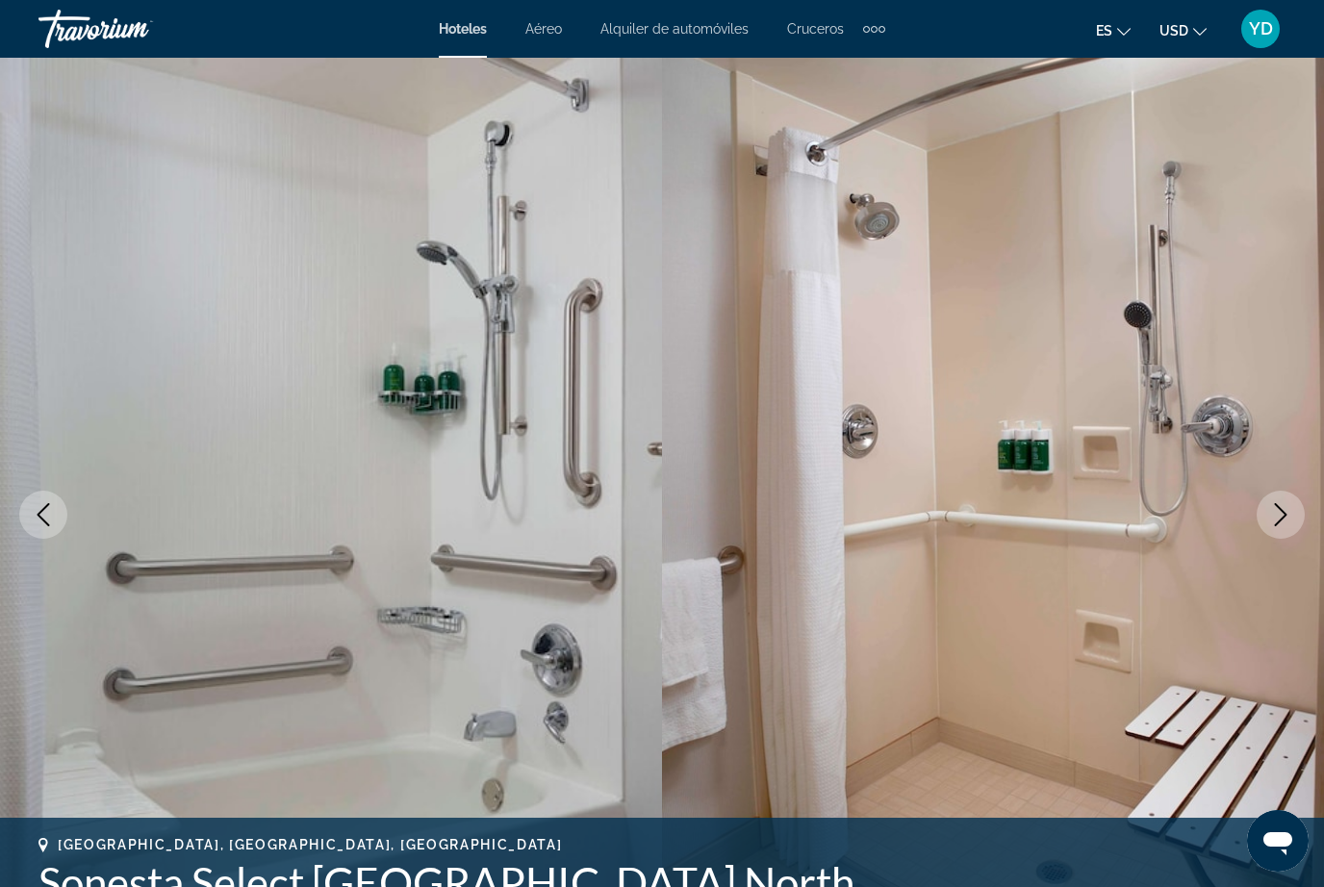
click at [1269, 548] on img "Main content" at bounding box center [993, 515] width 662 height 914
click at [1265, 515] on button "Next image" at bounding box center [1280, 515] width 48 height 48
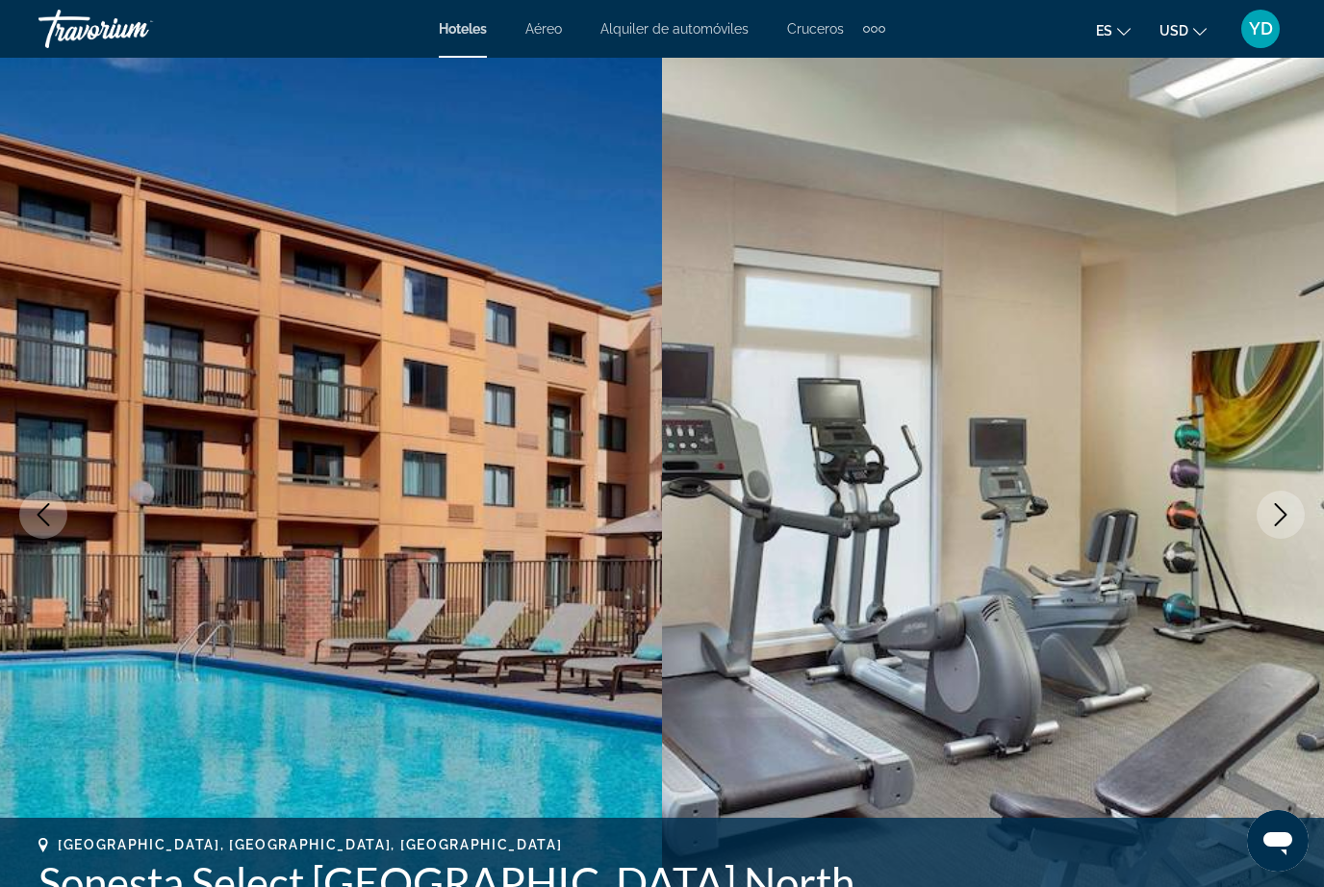
click at [1293, 505] on button "Next image" at bounding box center [1280, 515] width 48 height 48
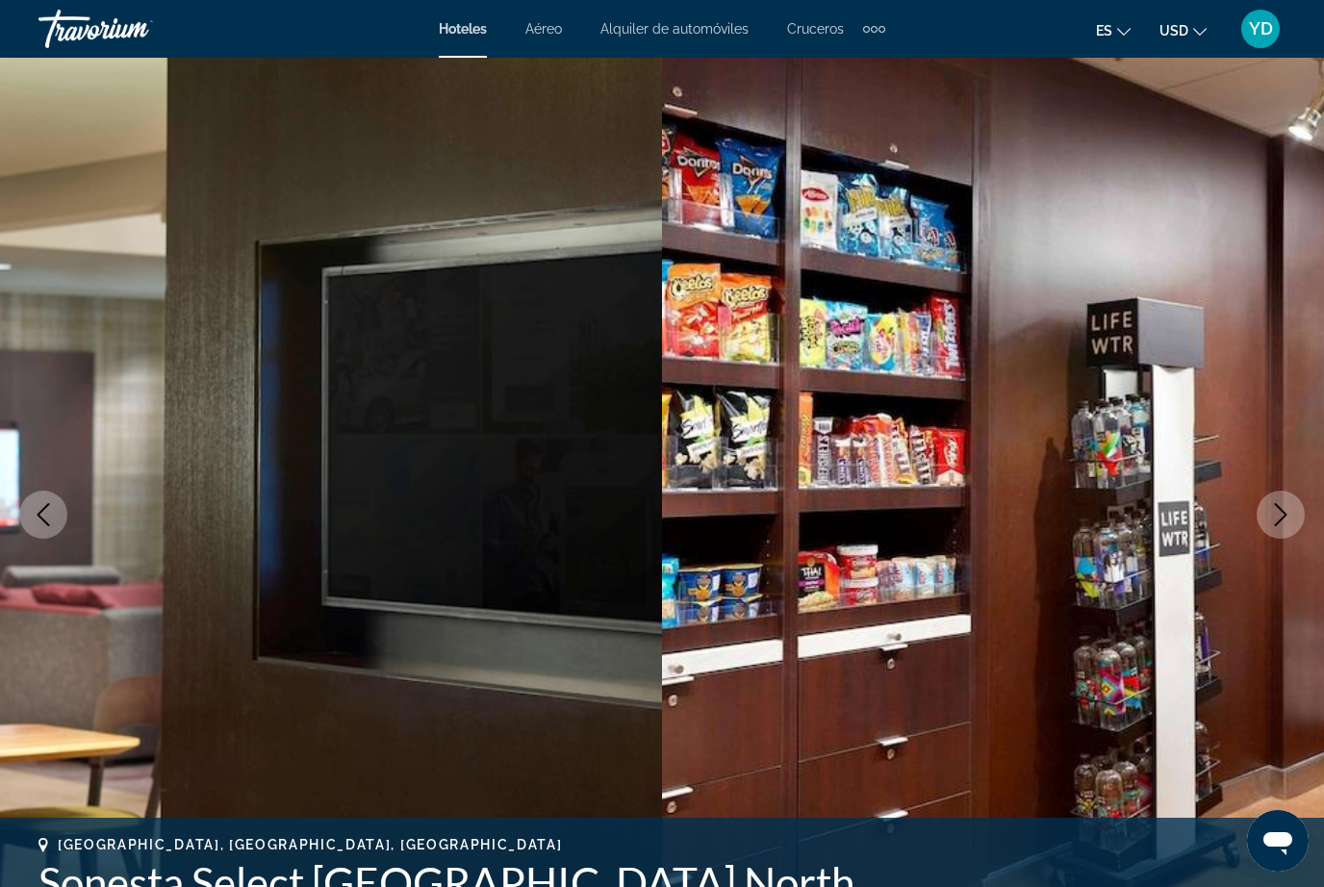
click at [1276, 512] on icon "Next image" at bounding box center [1280, 514] width 23 height 23
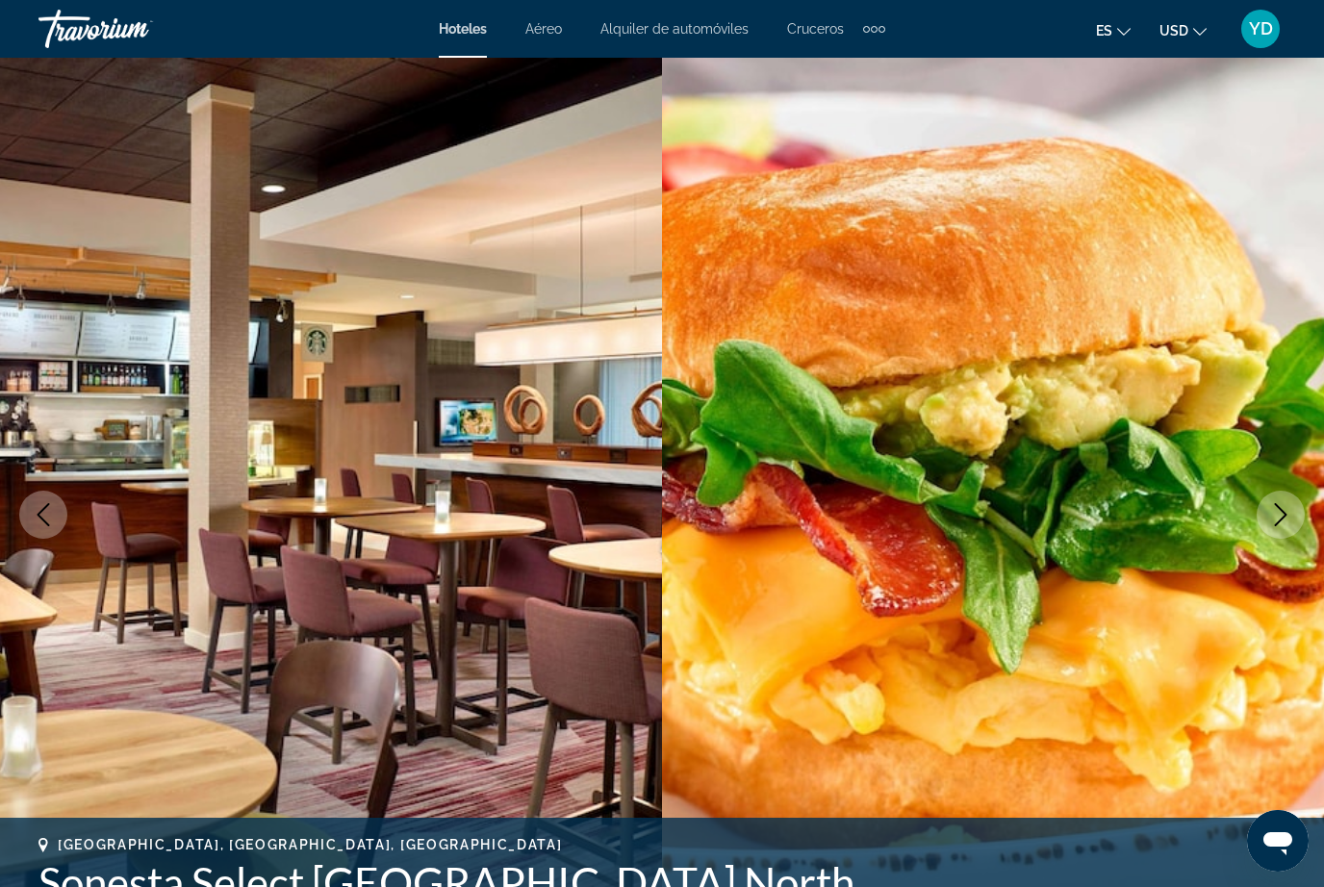
click at [1264, 515] on button "Next image" at bounding box center [1280, 515] width 48 height 48
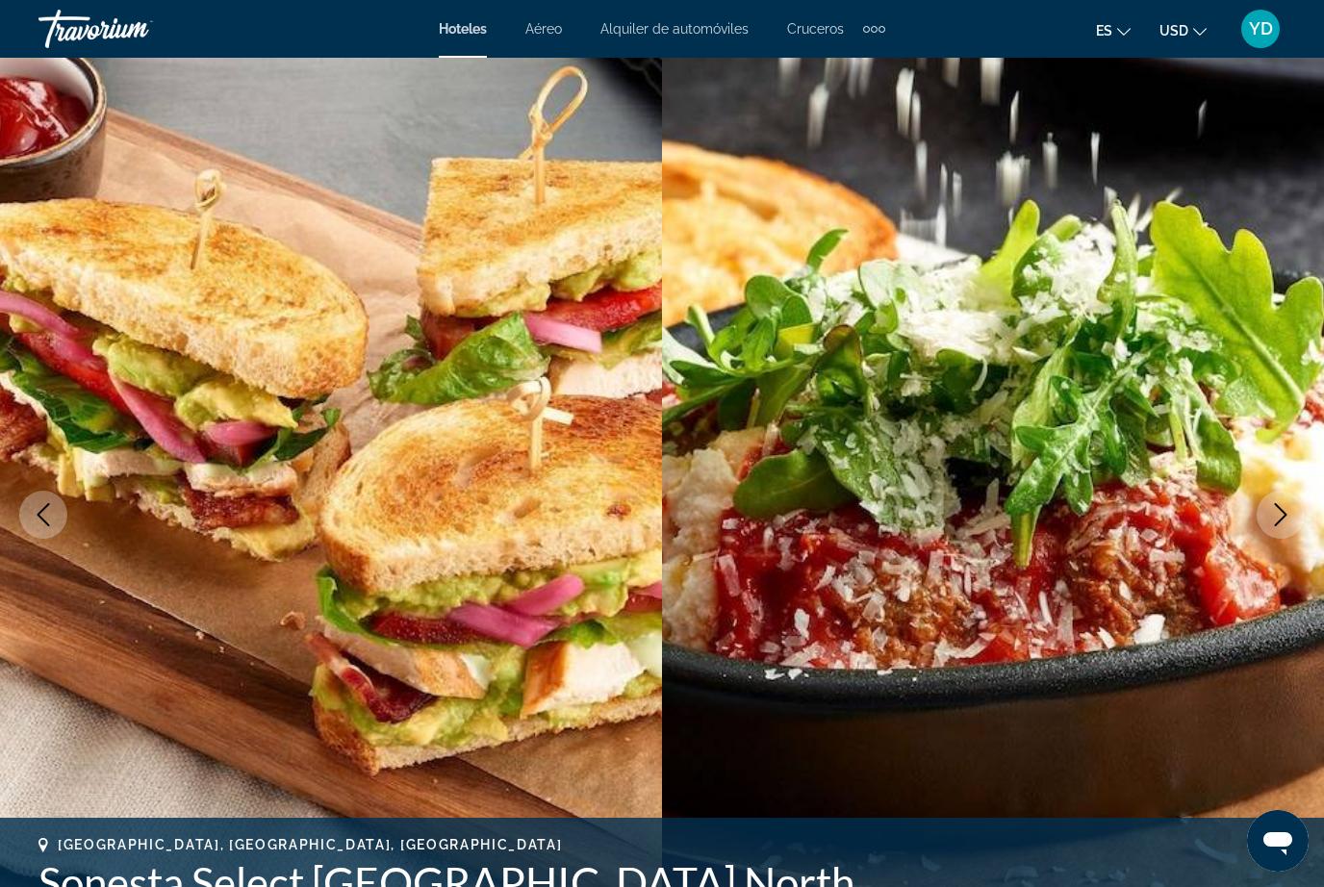
click at [1257, 522] on button "Next image" at bounding box center [1280, 515] width 48 height 48
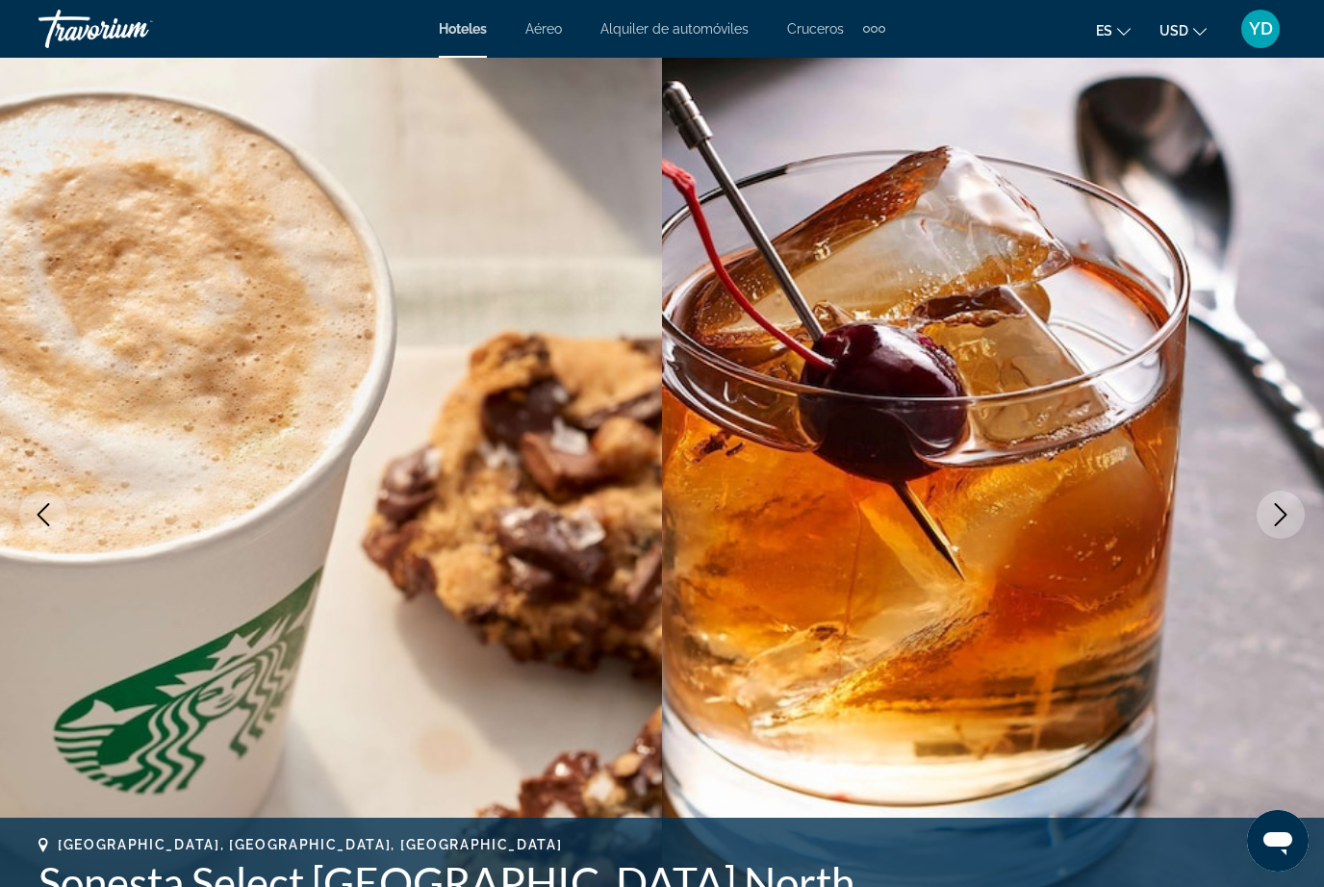
click at [1276, 513] on icon "Next image" at bounding box center [1280, 514] width 23 height 23
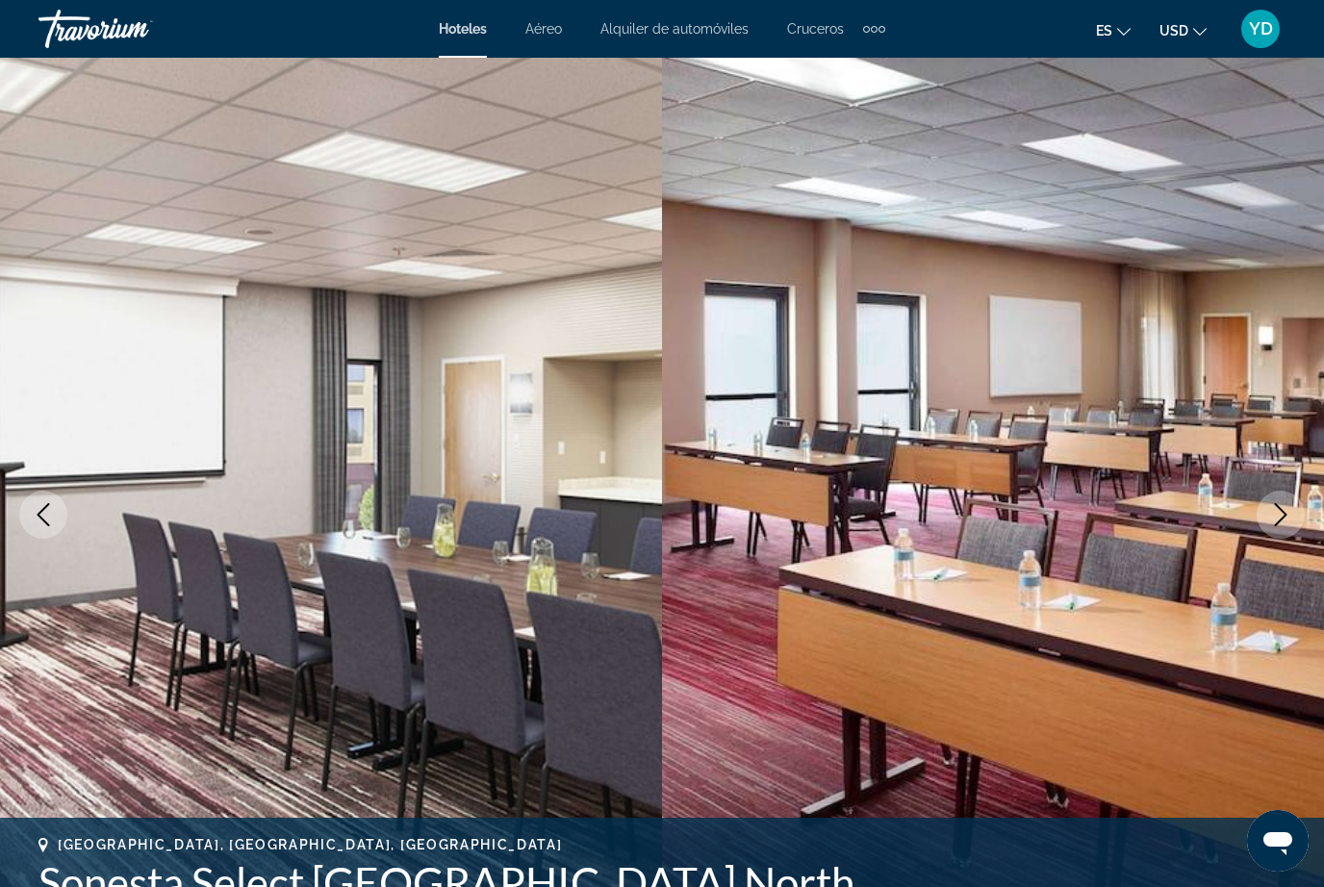
click at [1264, 527] on button "Next image" at bounding box center [1280, 515] width 48 height 48
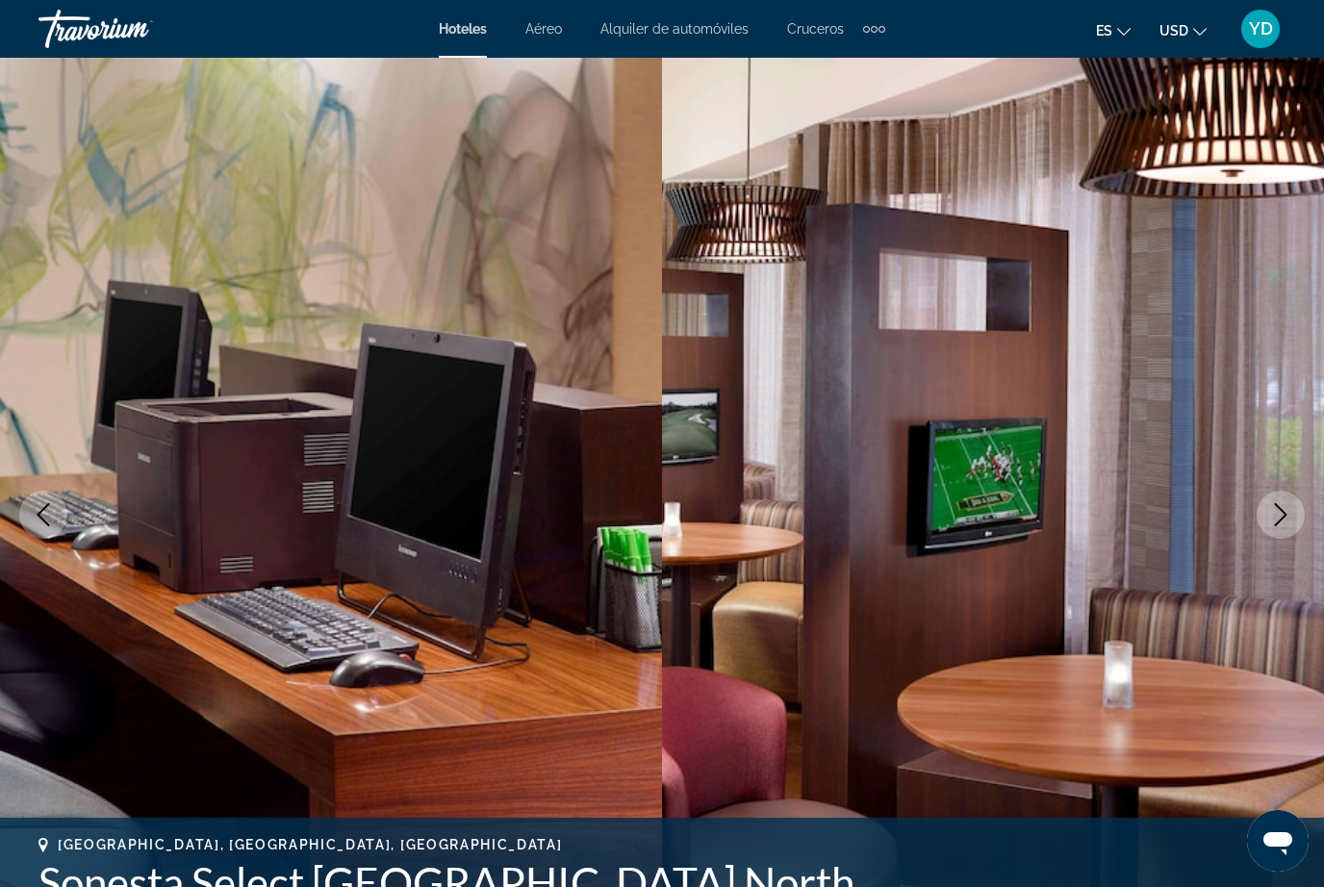
click at [1273, 493] on button "Next image" at bounding box center [1280, 515] width 48 height 48
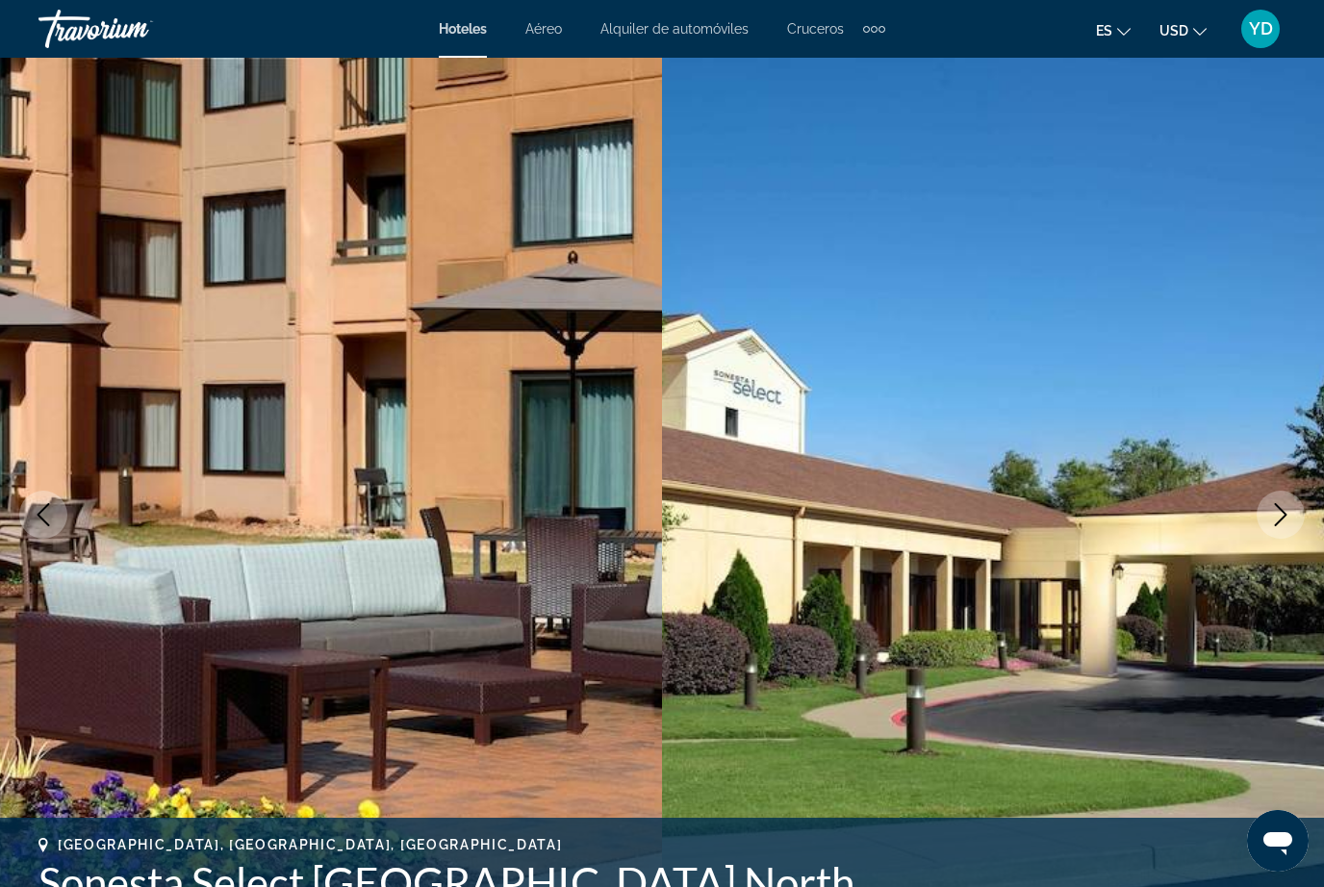
click at [1299, 514] on button "Next image" at bounding box center [1280, 515] width 48 height 48
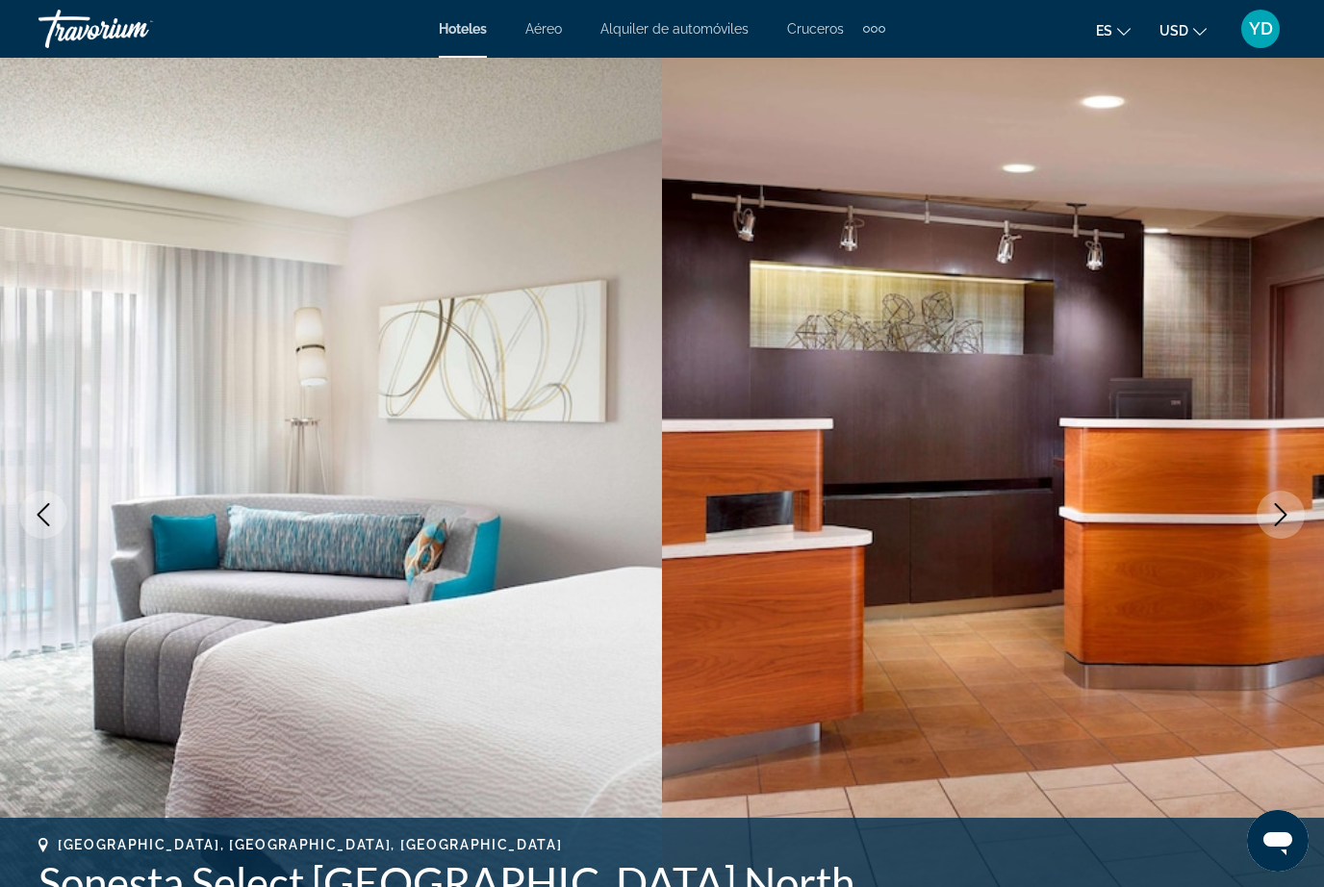
click at [1287, 518] on icon "Next image" at bounding box center [1280, 514] width 23 height 23
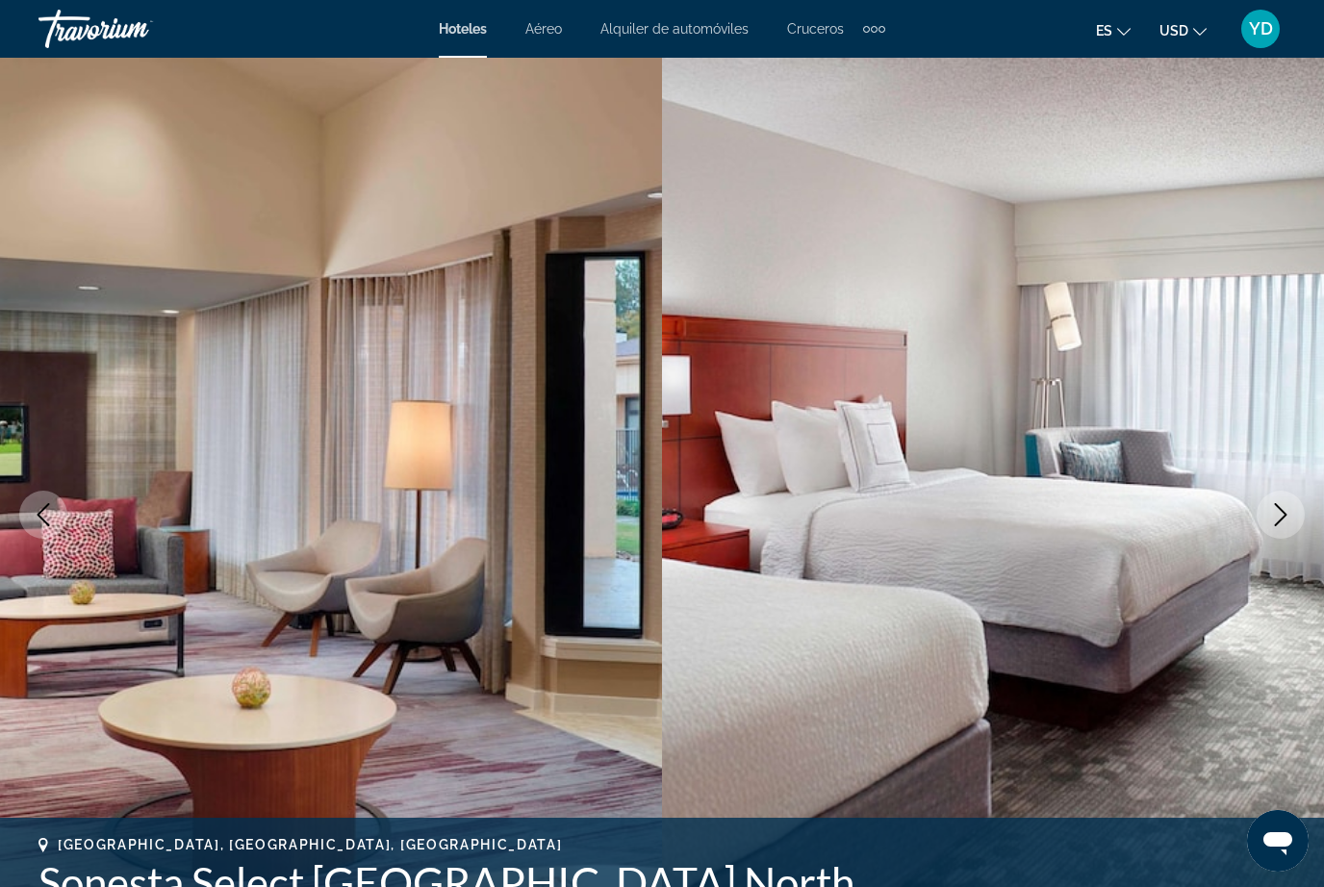
click at [1283, 522] on icon "Next image" at bounding box center [1280, 514] width 23 height 23
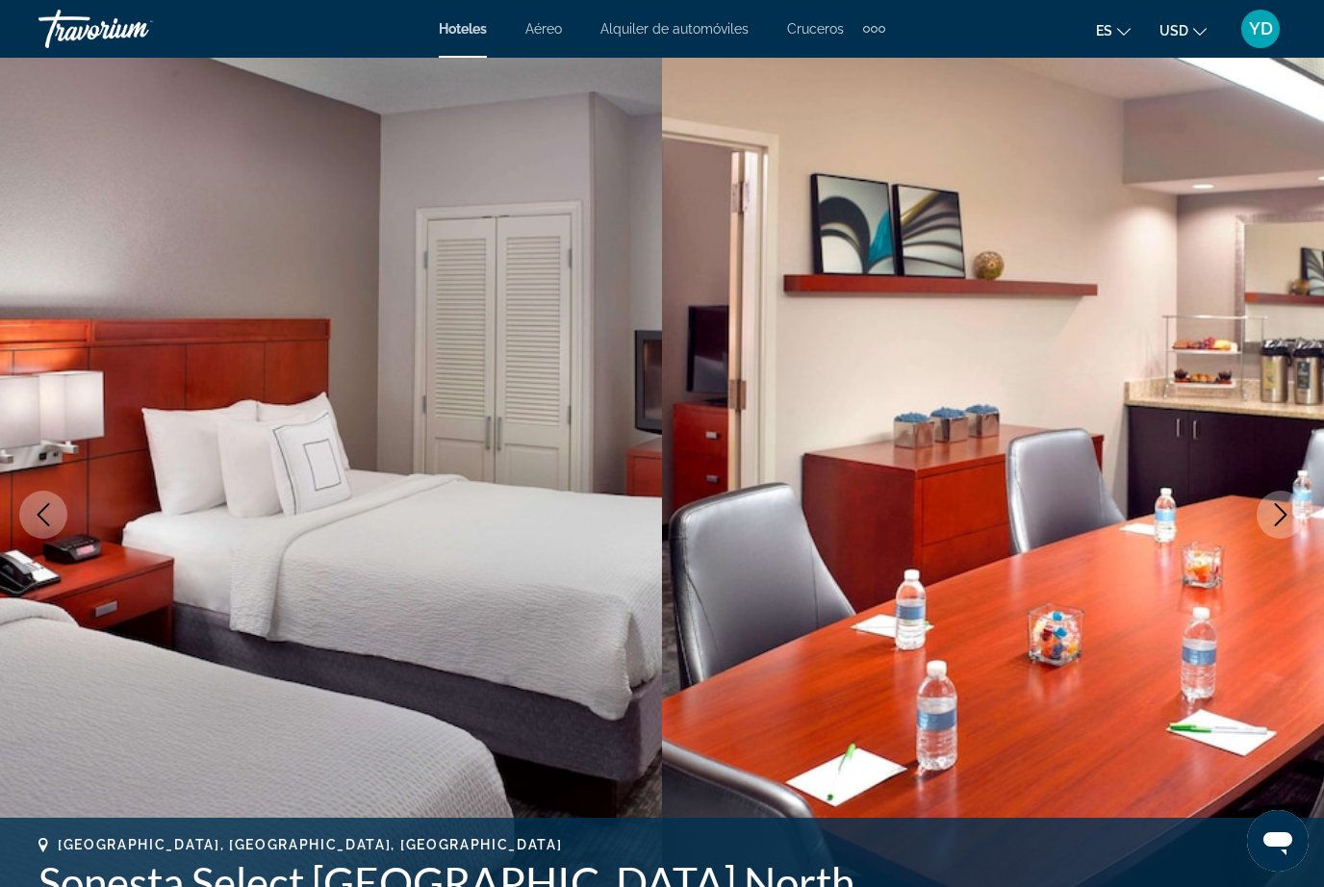
click at [1290, 519] on icon "Next image" at bounding box center [1280, 514] width 23 height 23
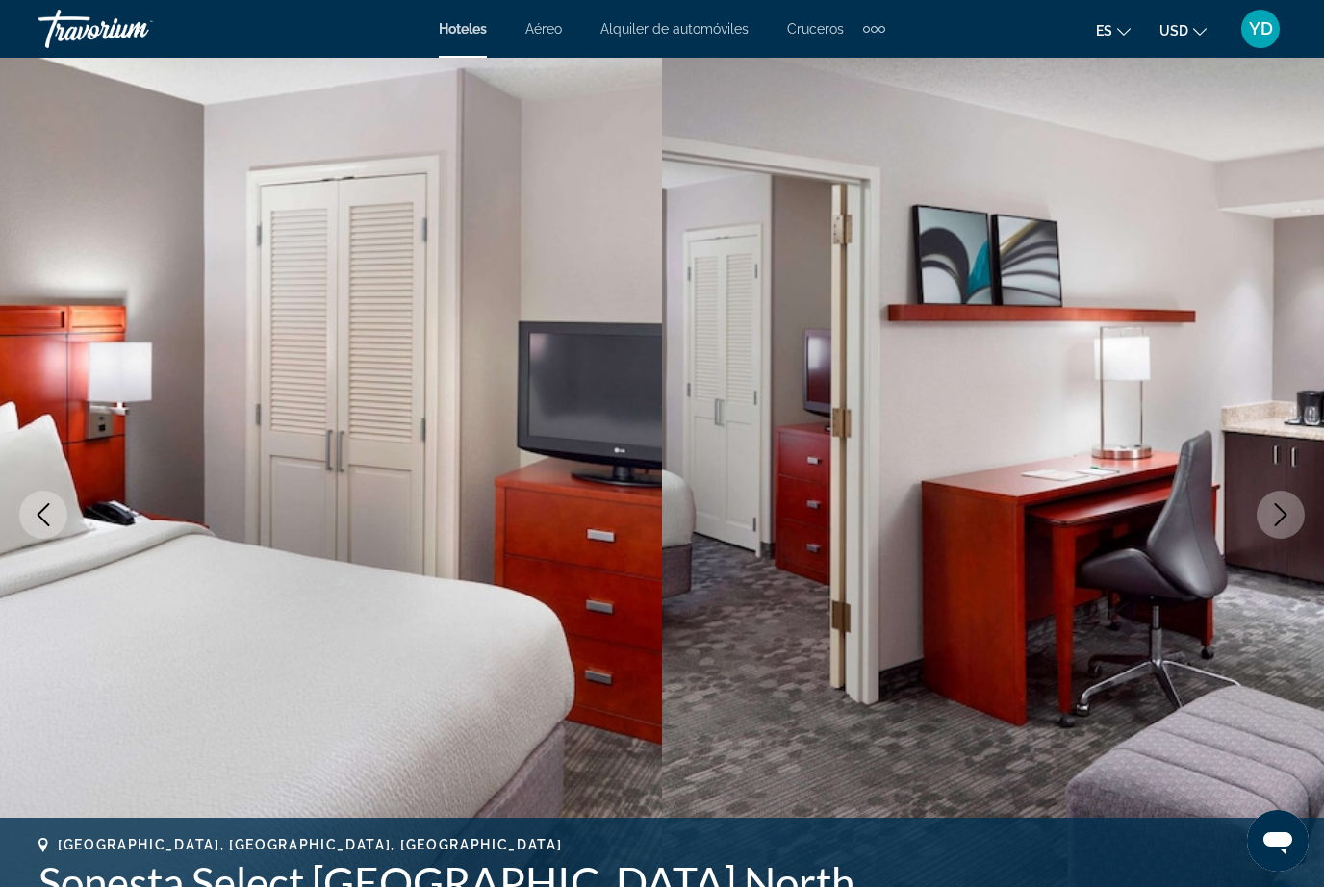
click at [1290, 530] on button "Next image" at bounding box center [1280, 515] width 48 height 48
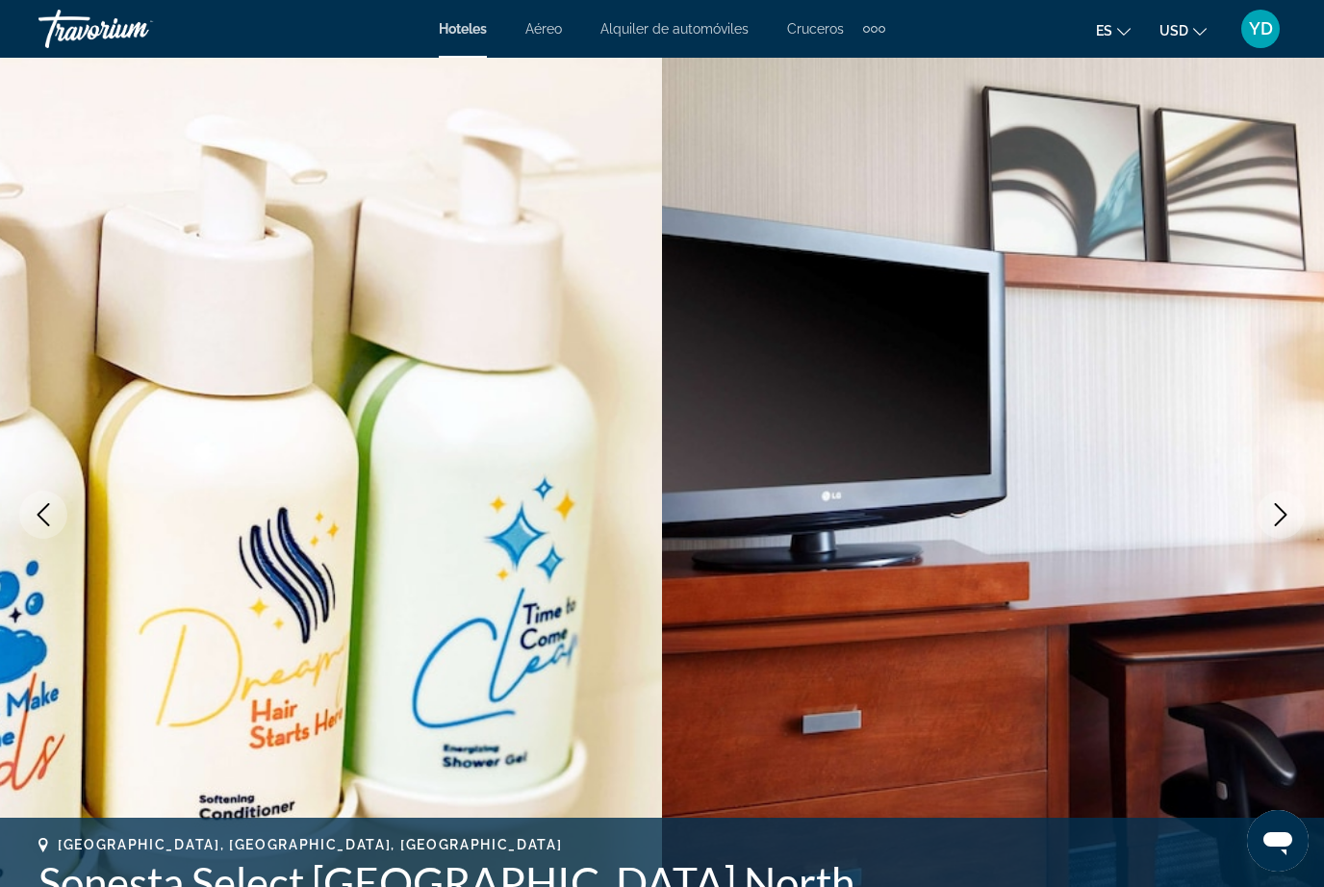
click at [1290, 535] on button "Next image" at bounding box center [1280, 515] width 48 height 48
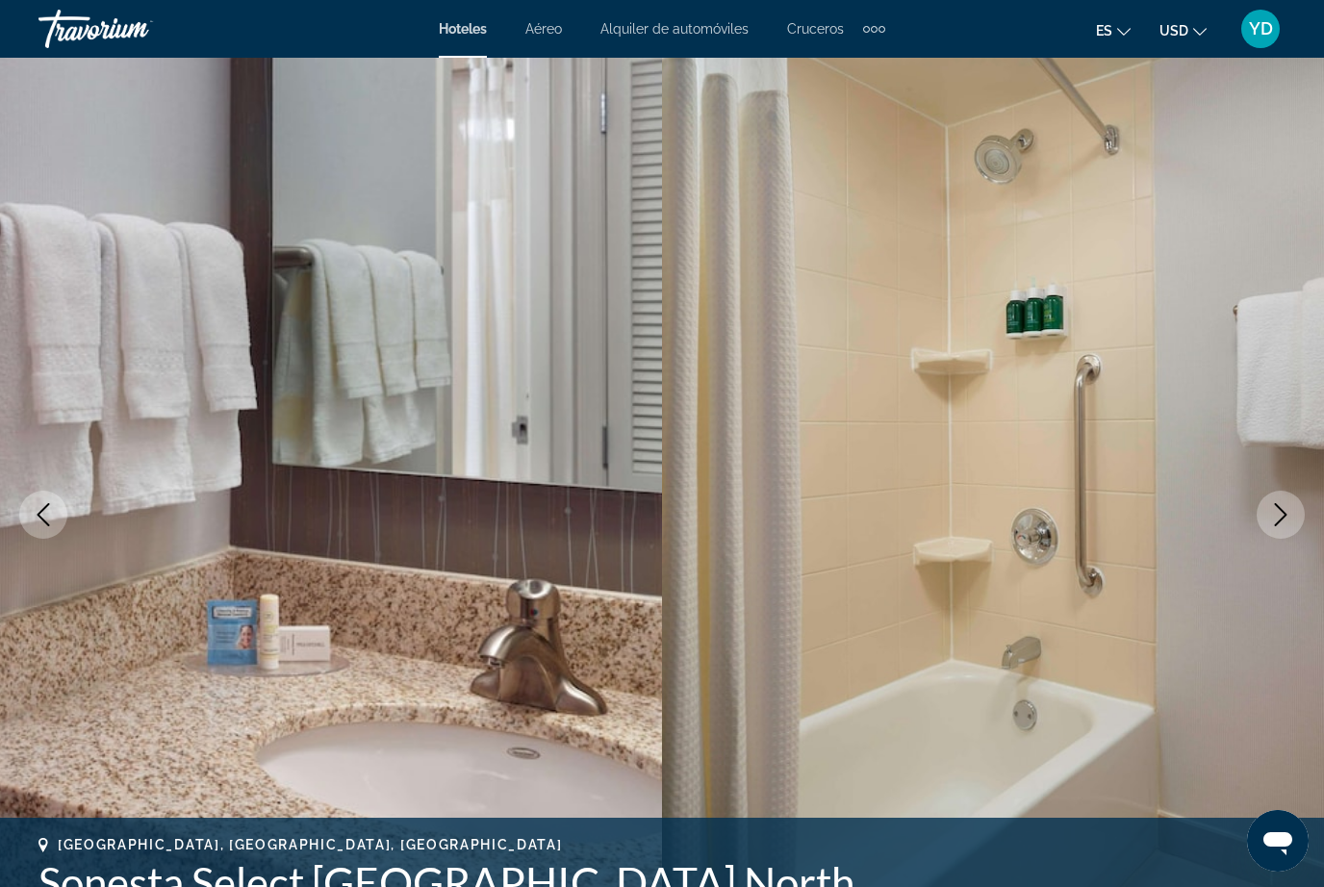
click at [1292, 532] on button "Next image" at bounding box center [1280, 515] width 48 height 48
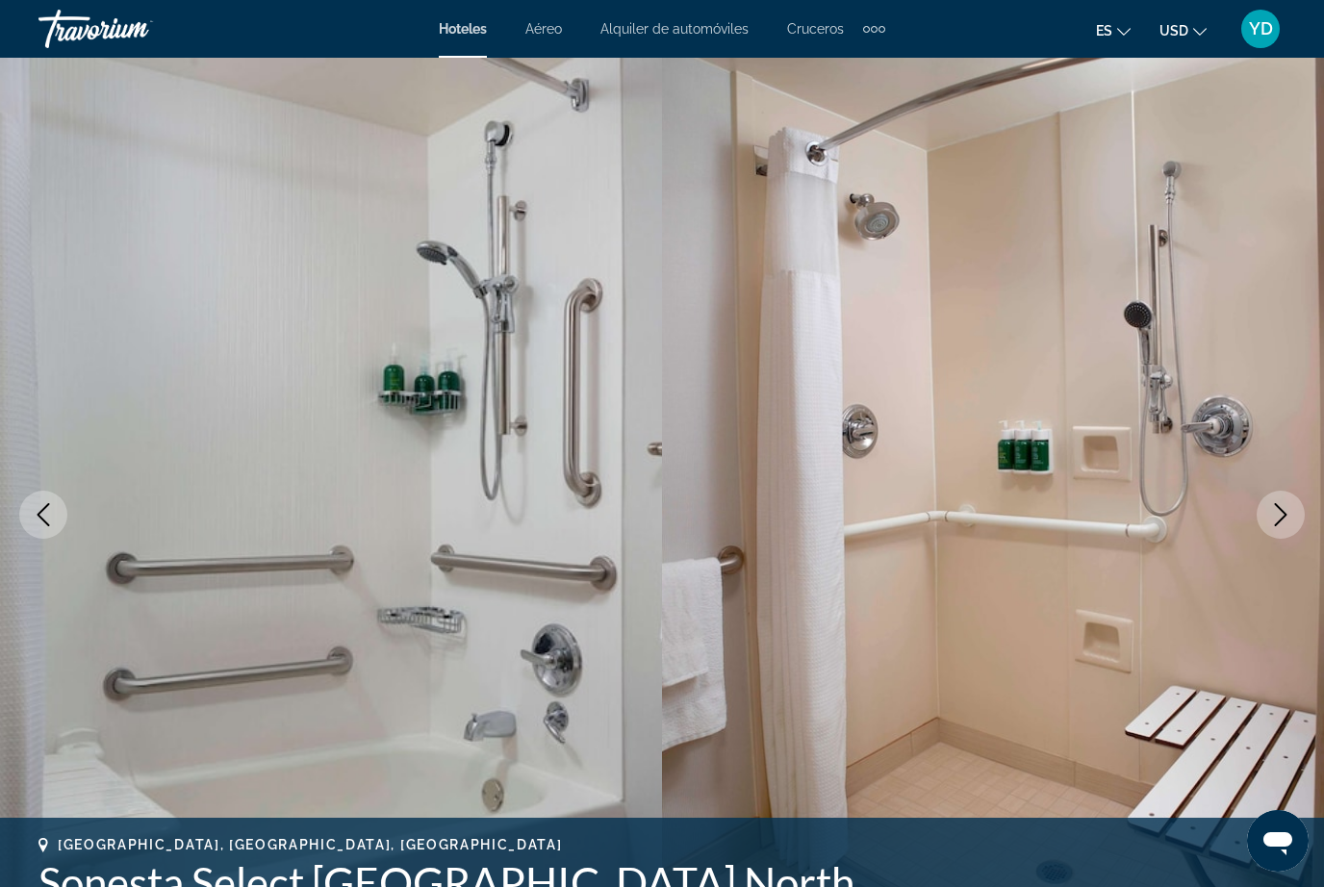
click at [1288, 534] on button "Next image" at bounding box center [1280, 515] width 48 height 48
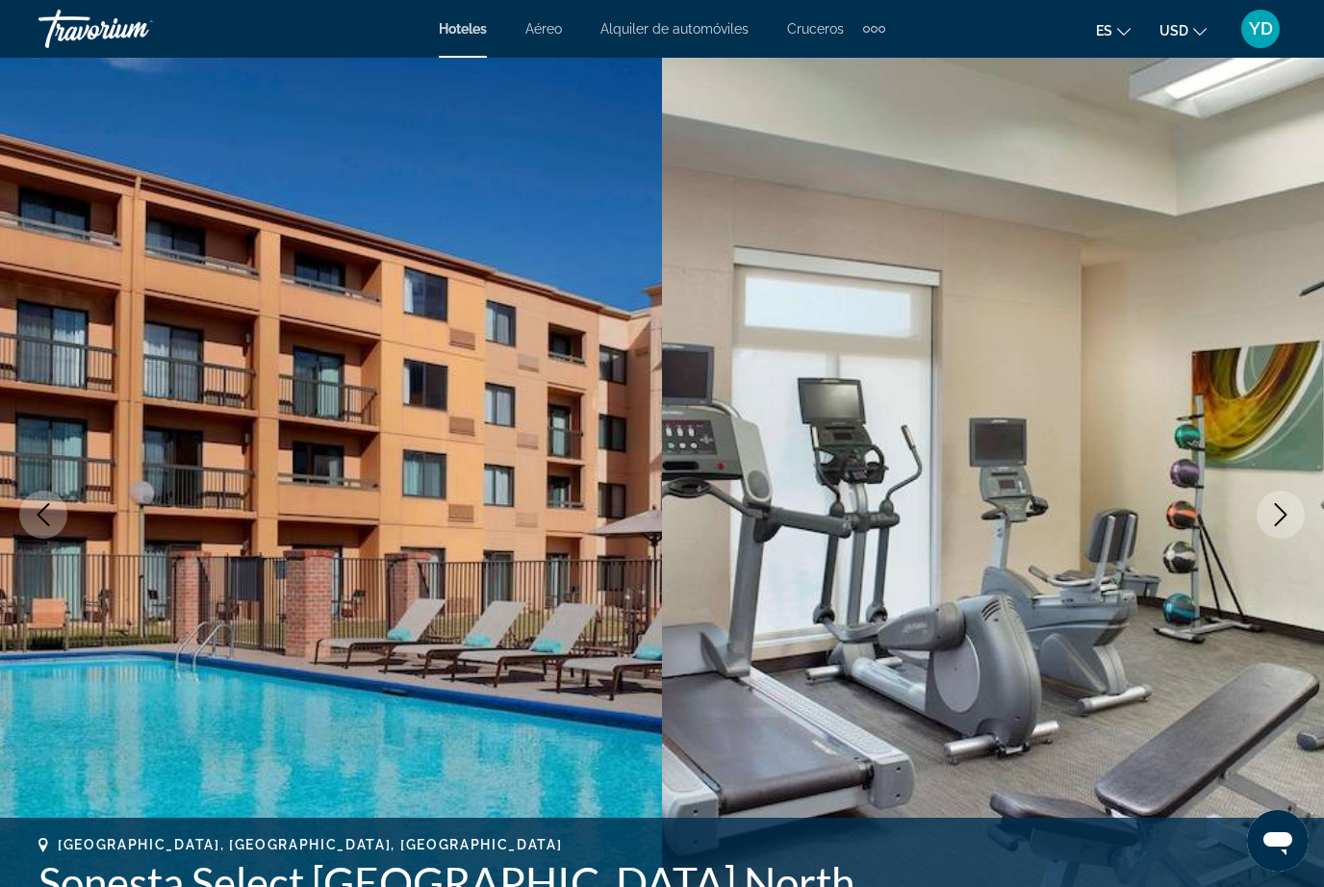
click at [1295, 527] on button "Next image" at bounding box center [1280, 515] width 48 height 48
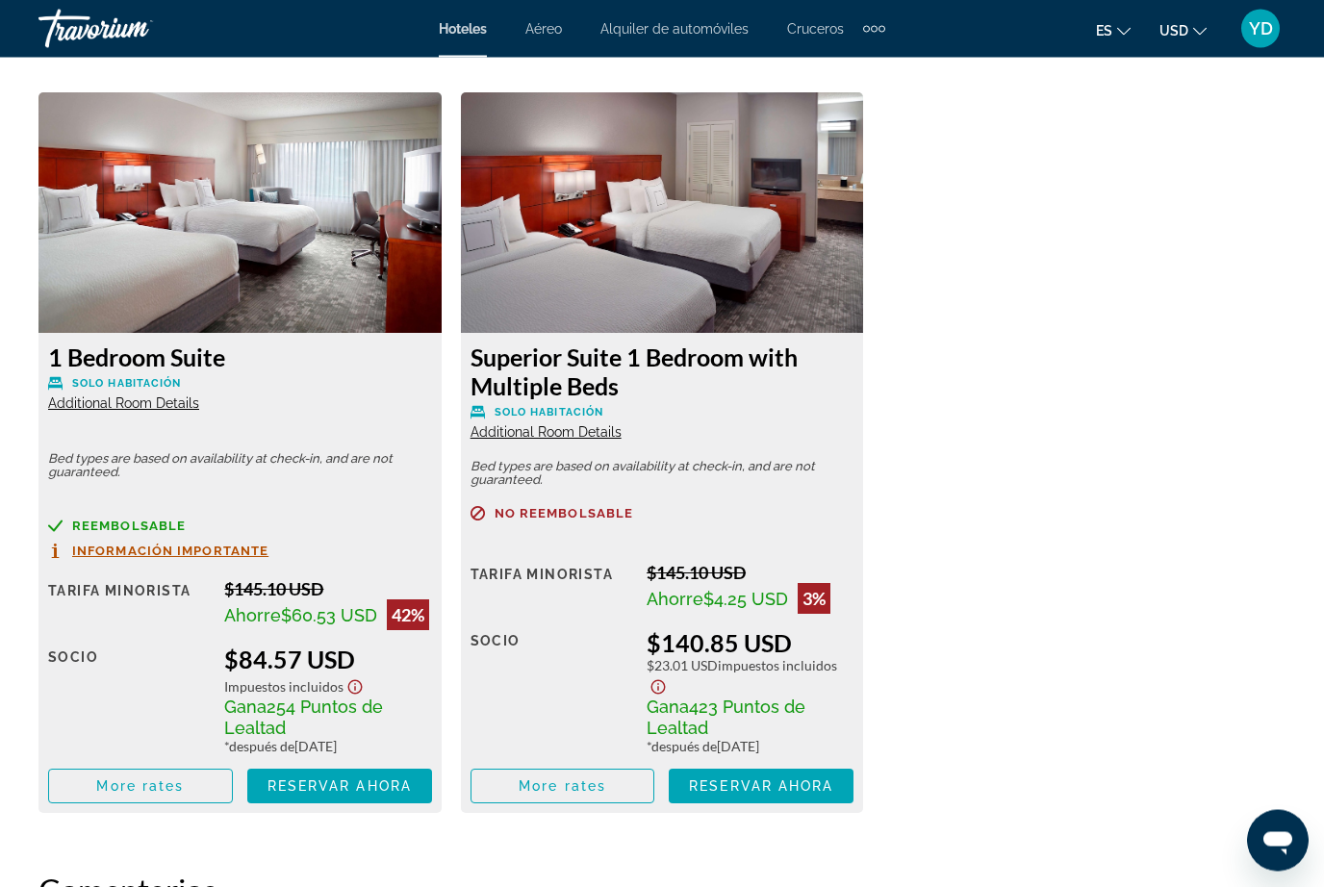
scroll to position [2970, 0]
